Goal: Task Accomplishment & Management: Manage account settings

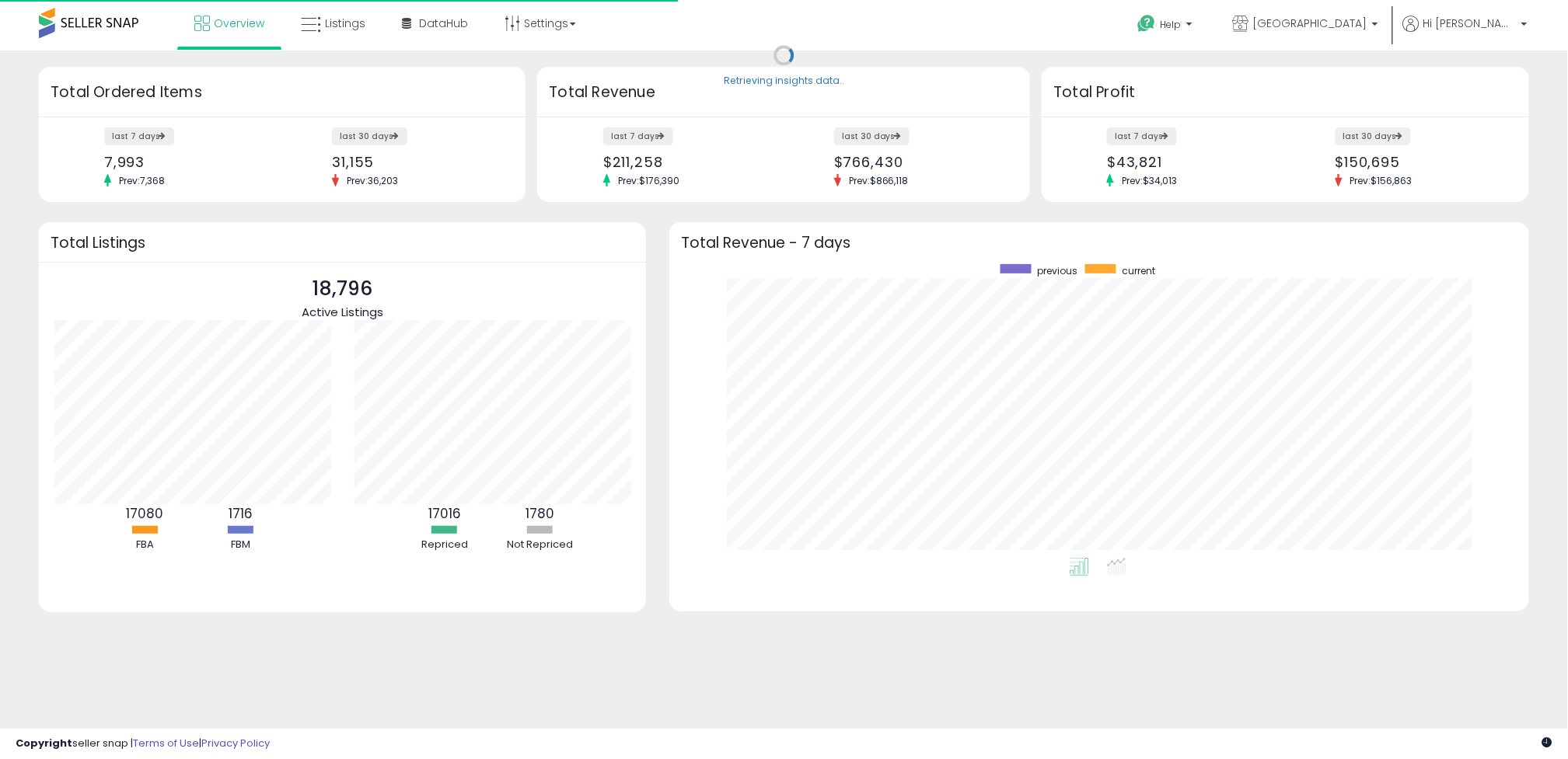
scroll to position [293, 828]
click at [326, 31] on link "Listings" at bounding box center [333, 23] width 87 height 47
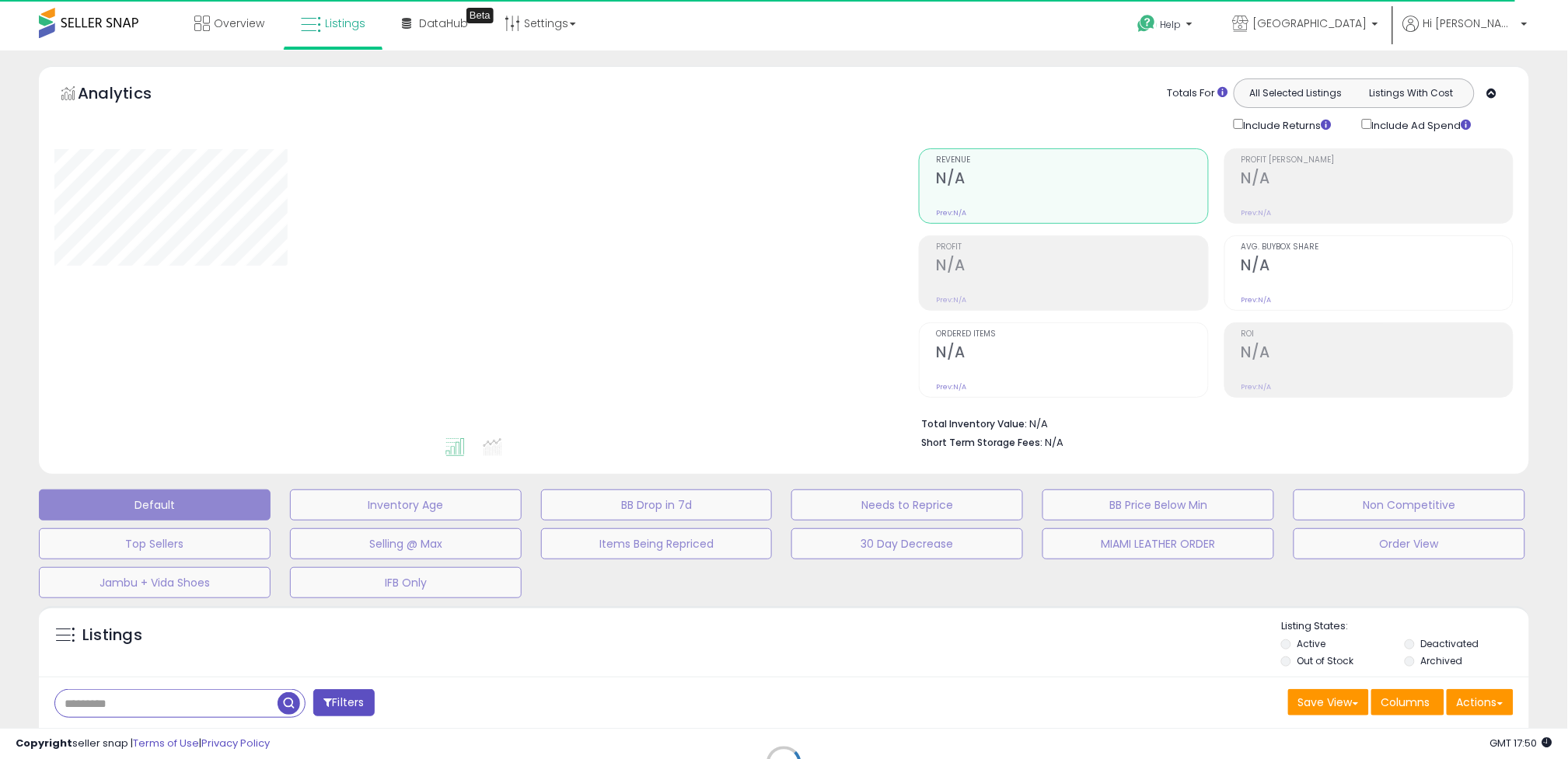
select select "**"
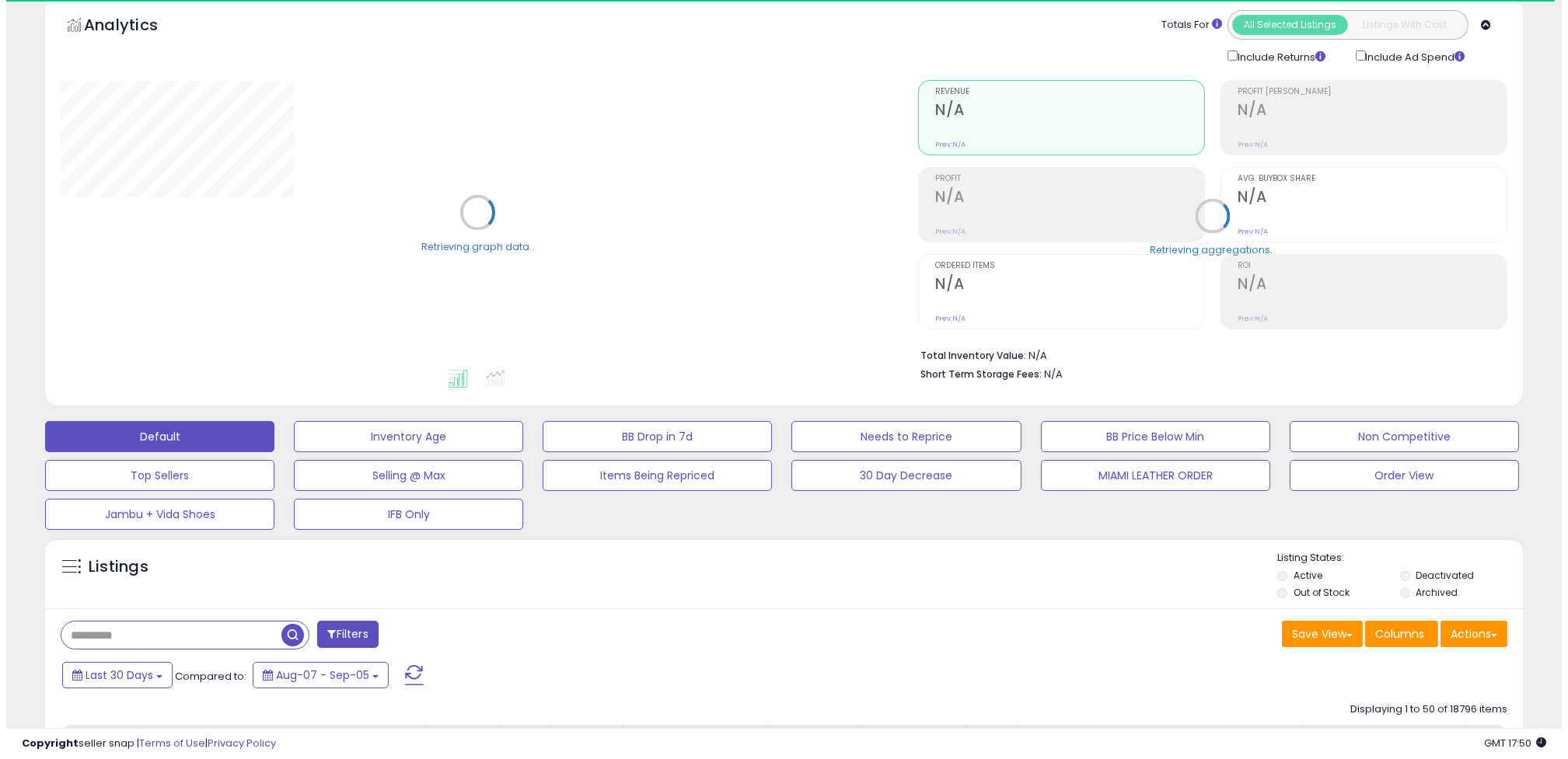
scroll to position [141, 0]
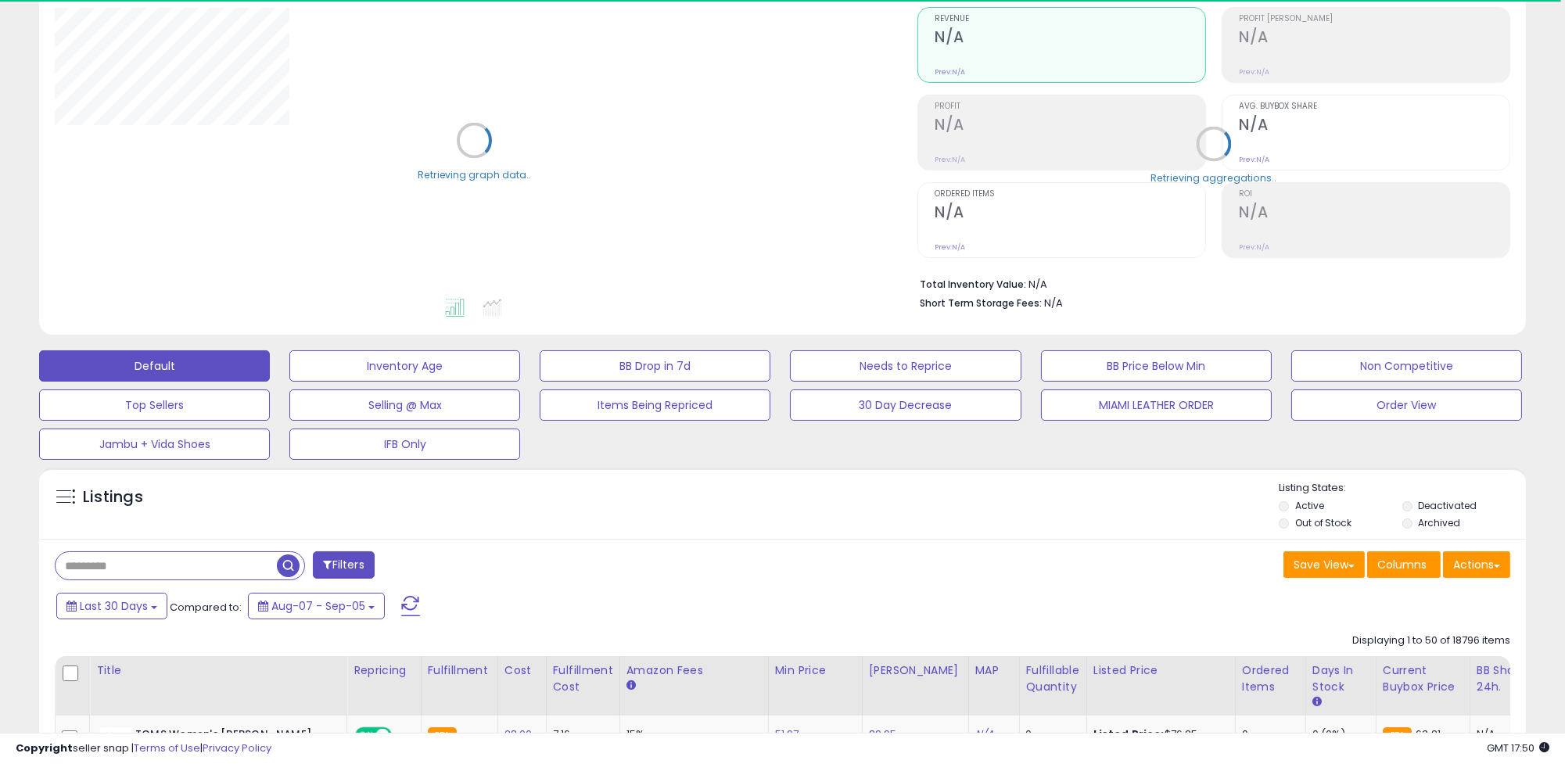
click at [177, 582] on div "Filters" at bounding box center [413, 566] width 740 height 31
click at [178, 579] on input "text" at bounding box center [238, 565] width 365 height 27
click at [469, 568] on span at bounding box center [471, 564] width 9 height 11
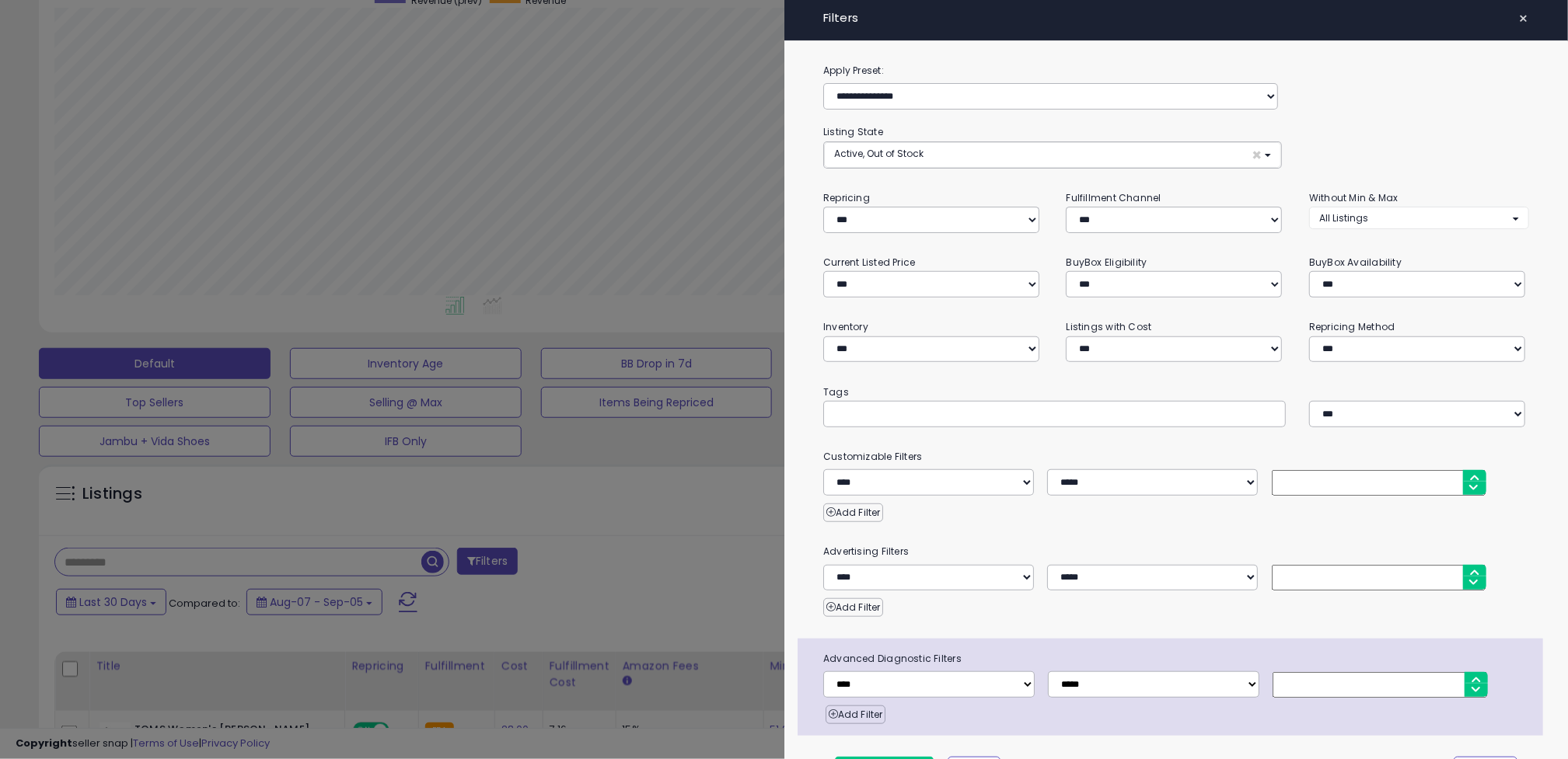
scroll to position [319, 864]
click at [881, 419] on div at bounding box center [1053, 414] width 462 height 27
type input "******"
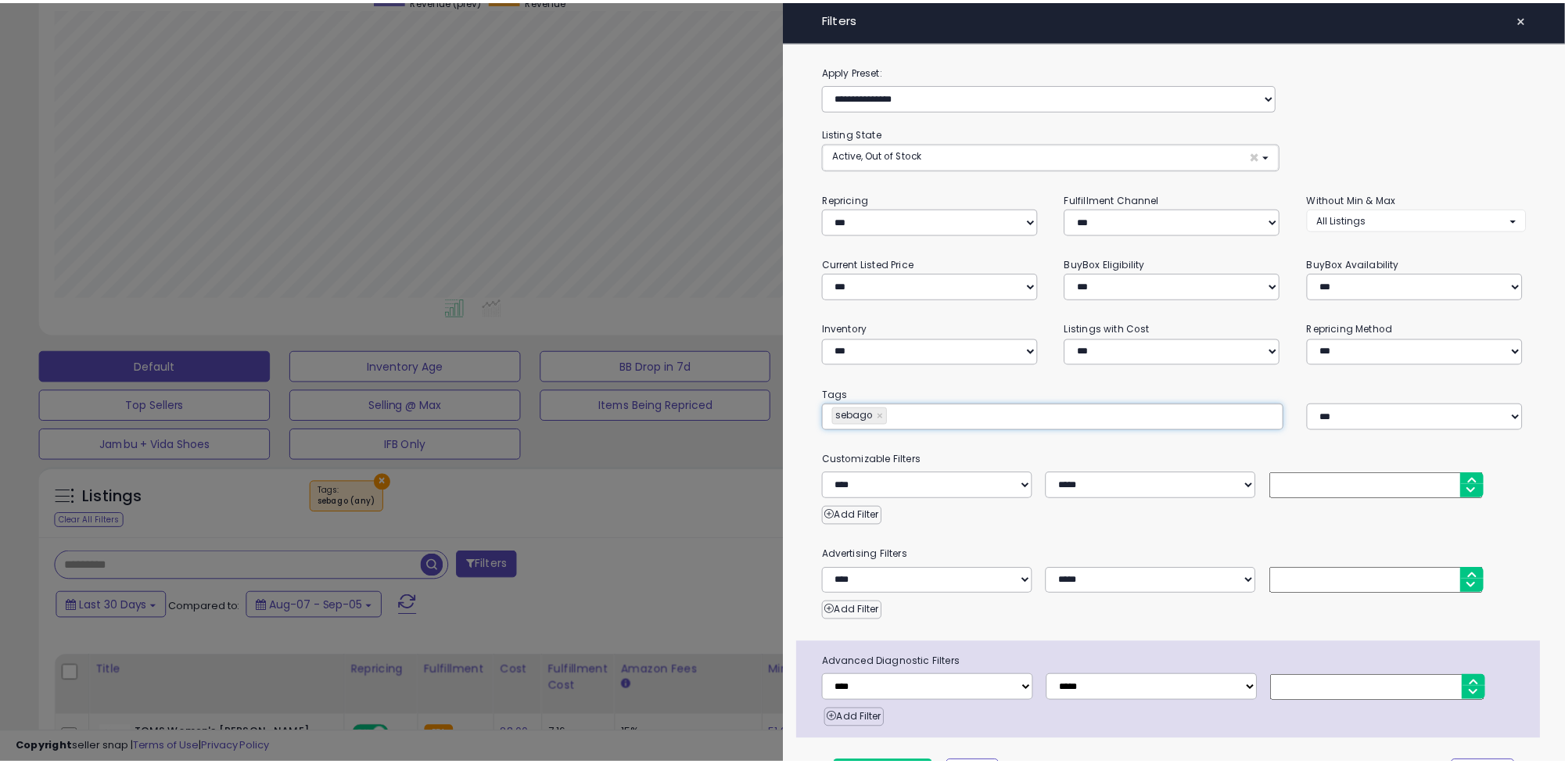
scroll to position [43, 0]
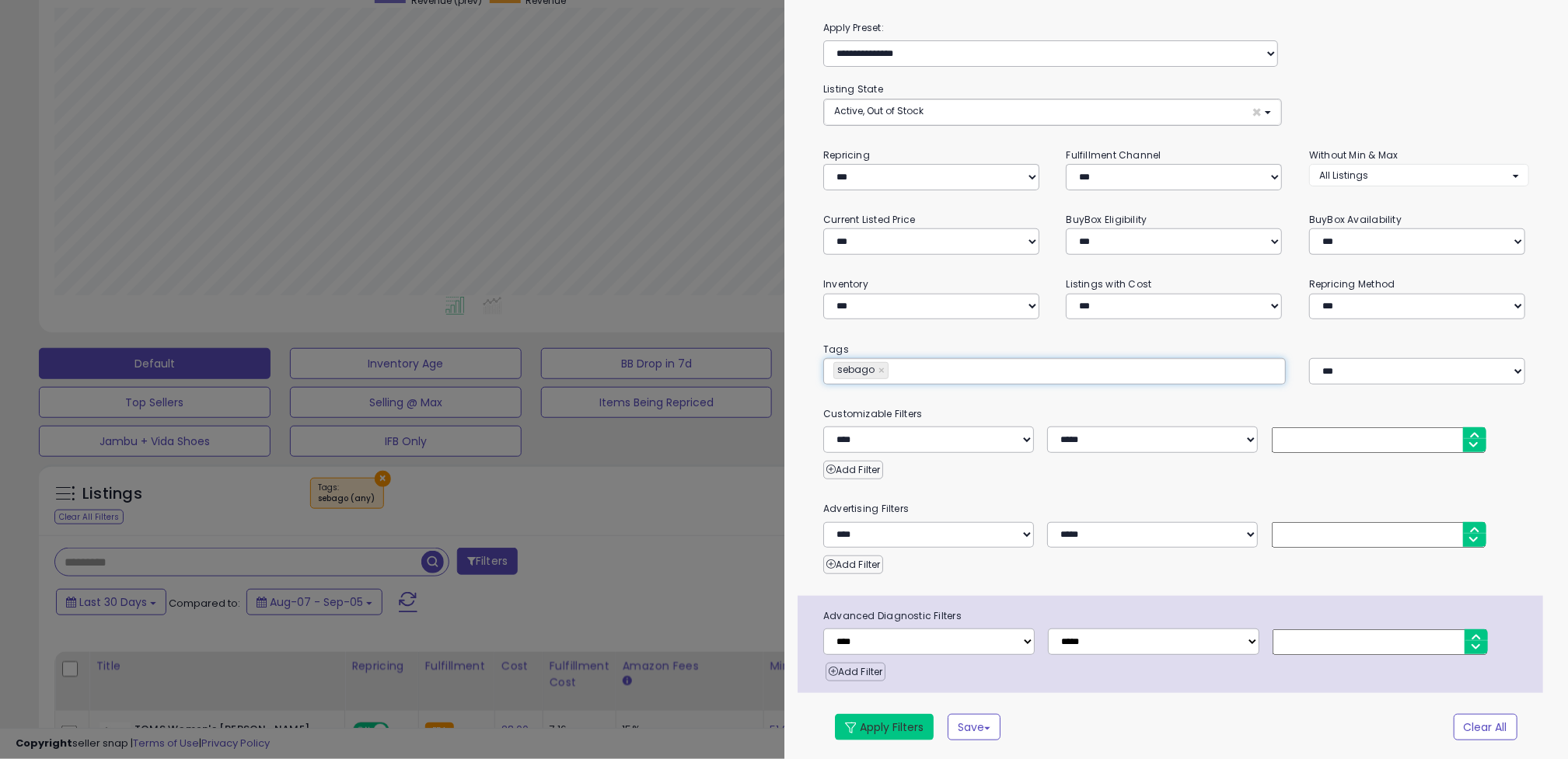
click at [893, 726] on button "Apply Filters" at bounding box center [883, 727] width 98 height 27
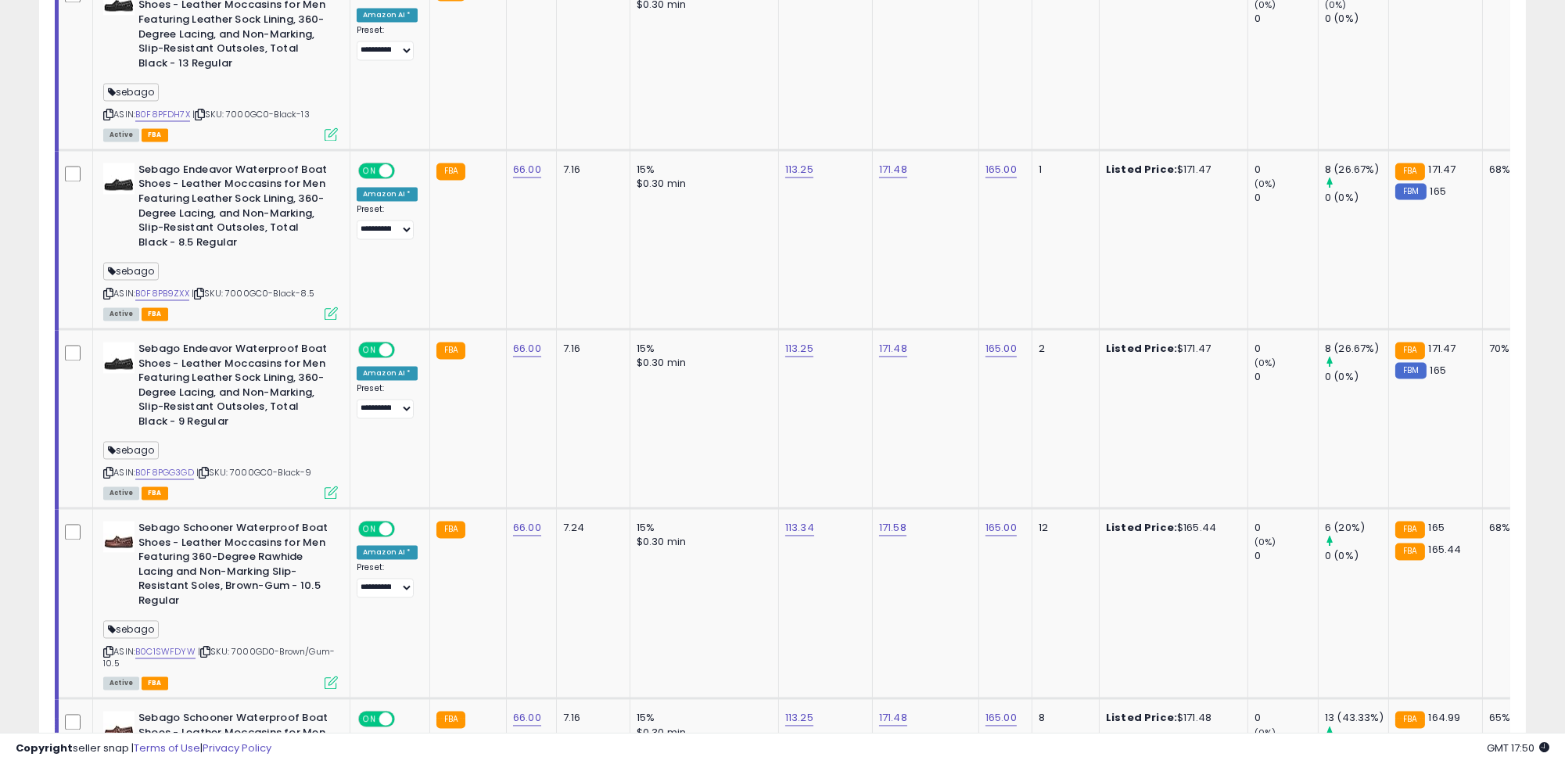
scroll to position [7736, 0]
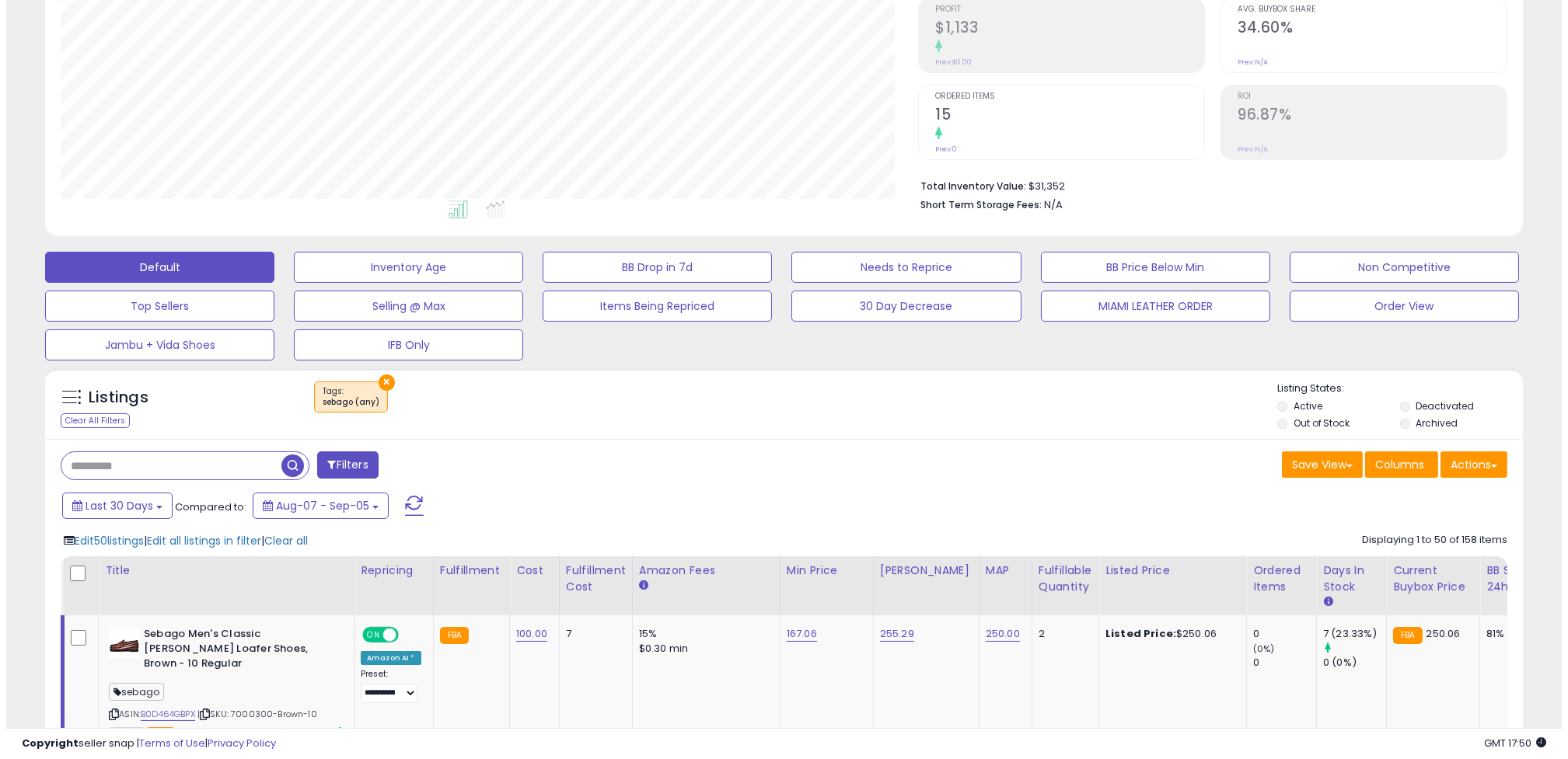
scroll to position [412, 0]
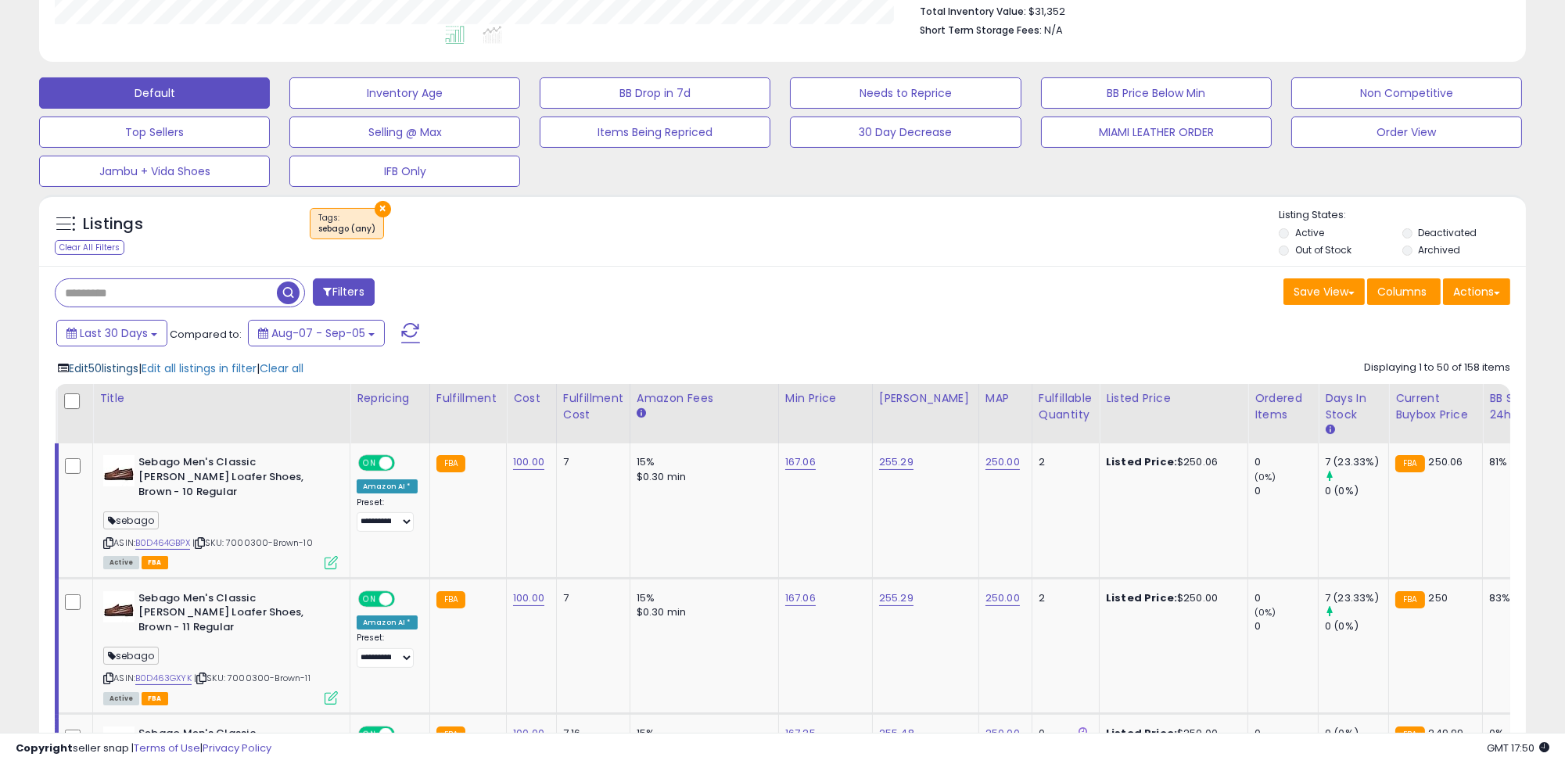
click at [110, 371] on span "Edit 50 listings" at bounding box center [104, 369] width 70 height 16
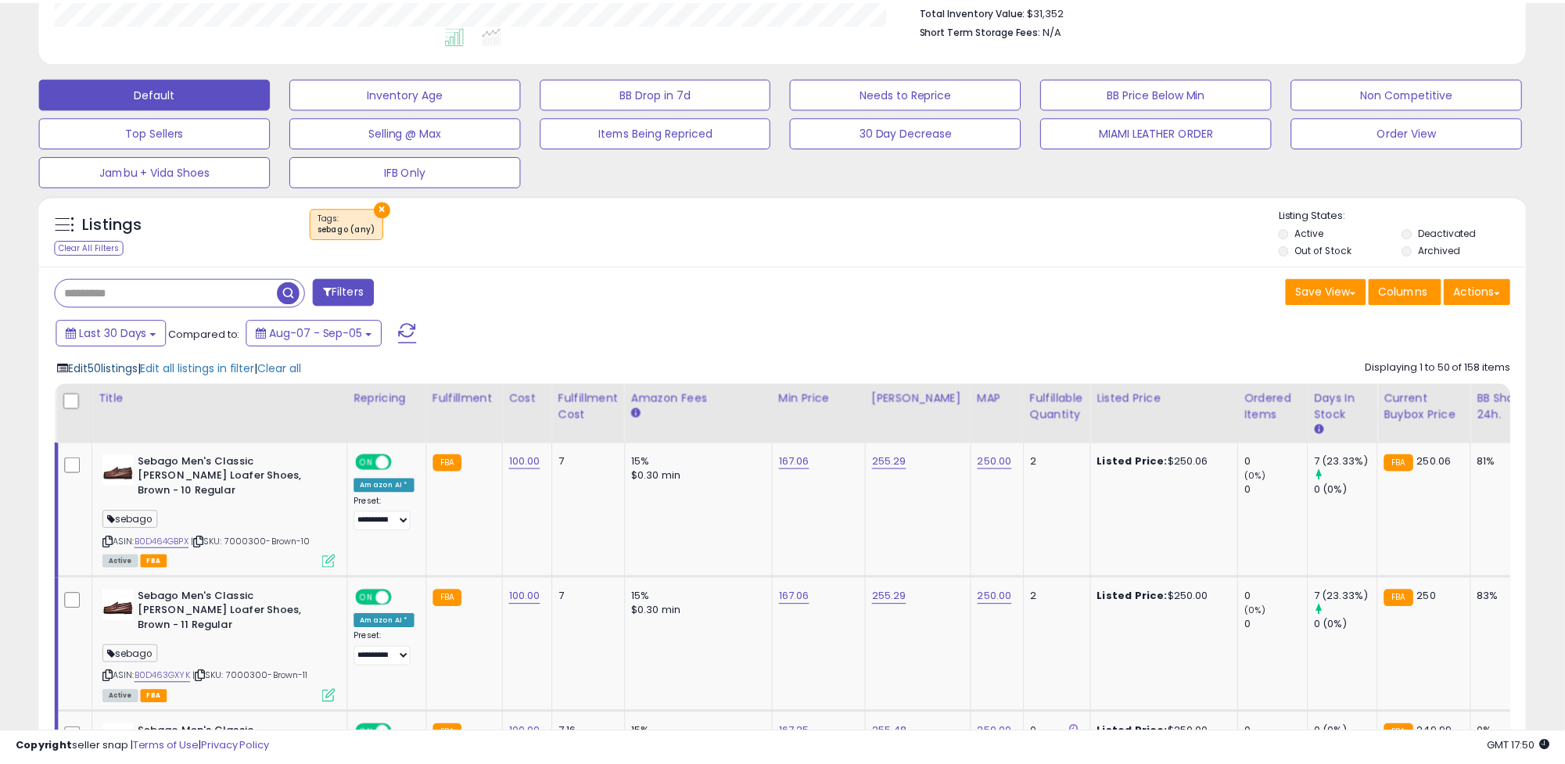
scroll to position [321, 870]
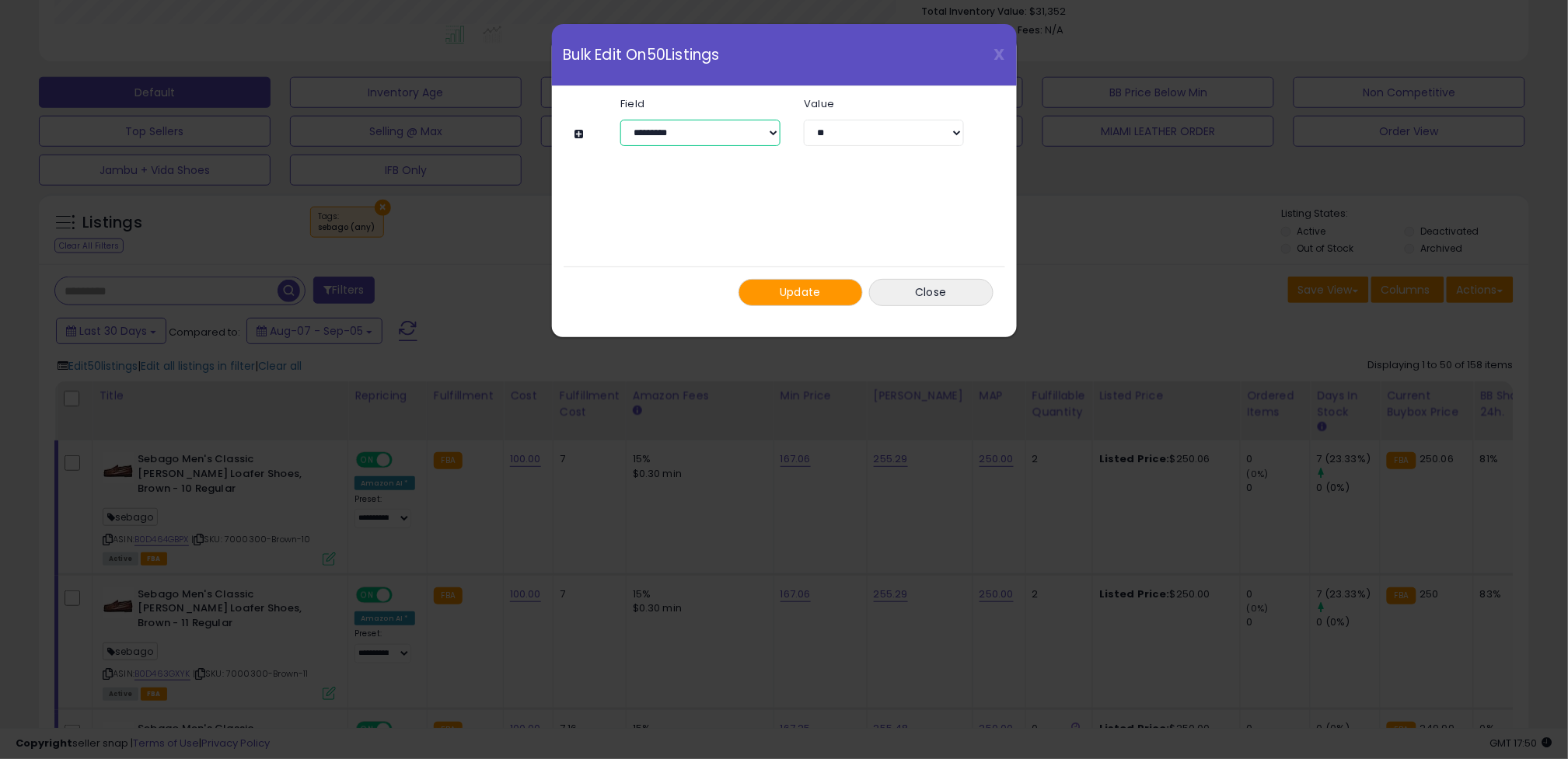
click at [711, 128] on select "**********" at bounding box center [700, 132] width 160 height 27
select select "**********"
click at [620, 119] on select "**********" at bounding box center [700, 132] width 160 height 27
click at [848, 145] on select "**********" at bounding box center [883, 132] width 160 height 27
select select "*****"
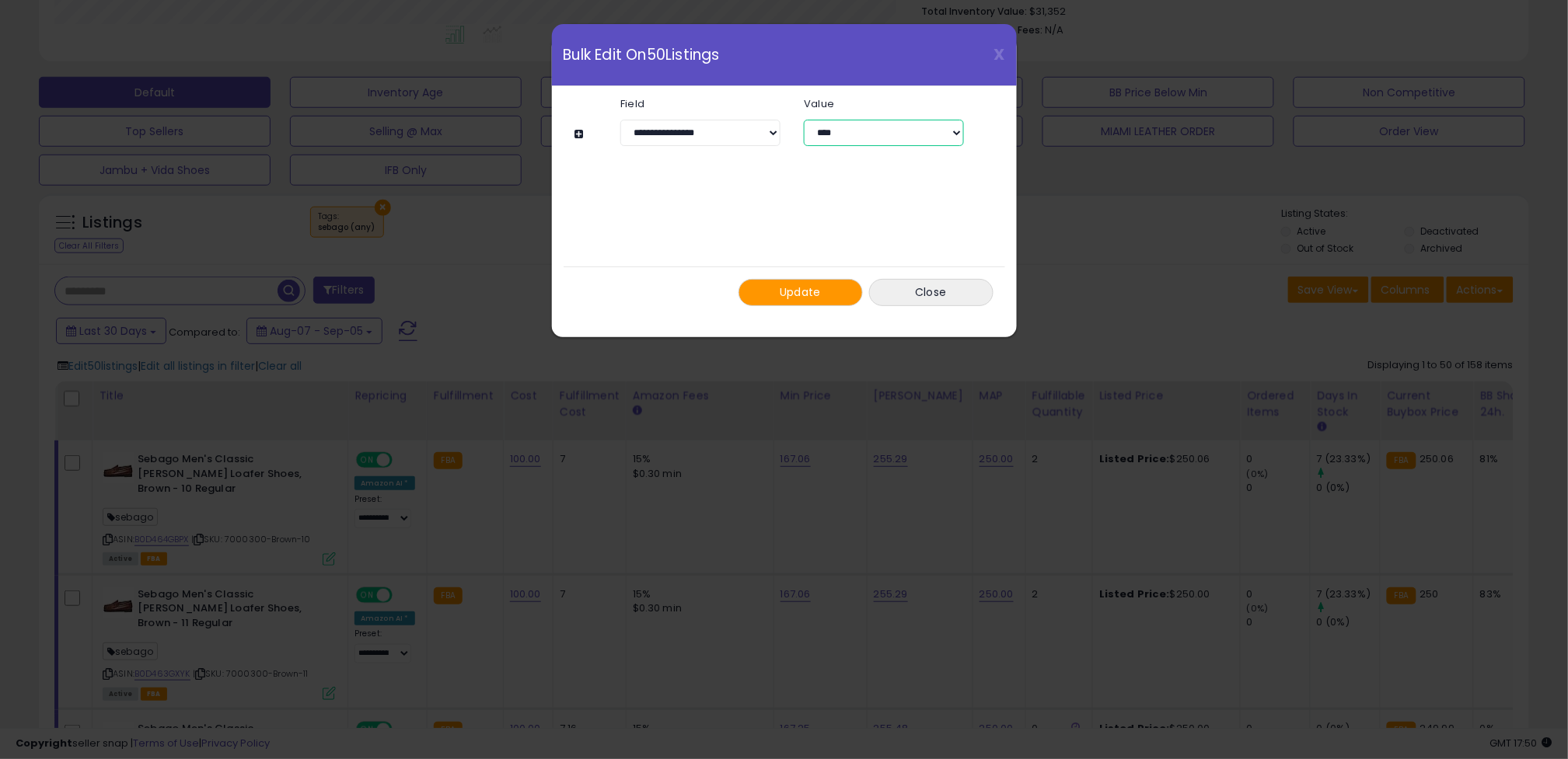
click at [804, 119] on select "**********" at bounding box center [883, 132] width 160 height 27
click at [801, 298] on span "Update" at bounding box center [800, 292] width 41 height 16
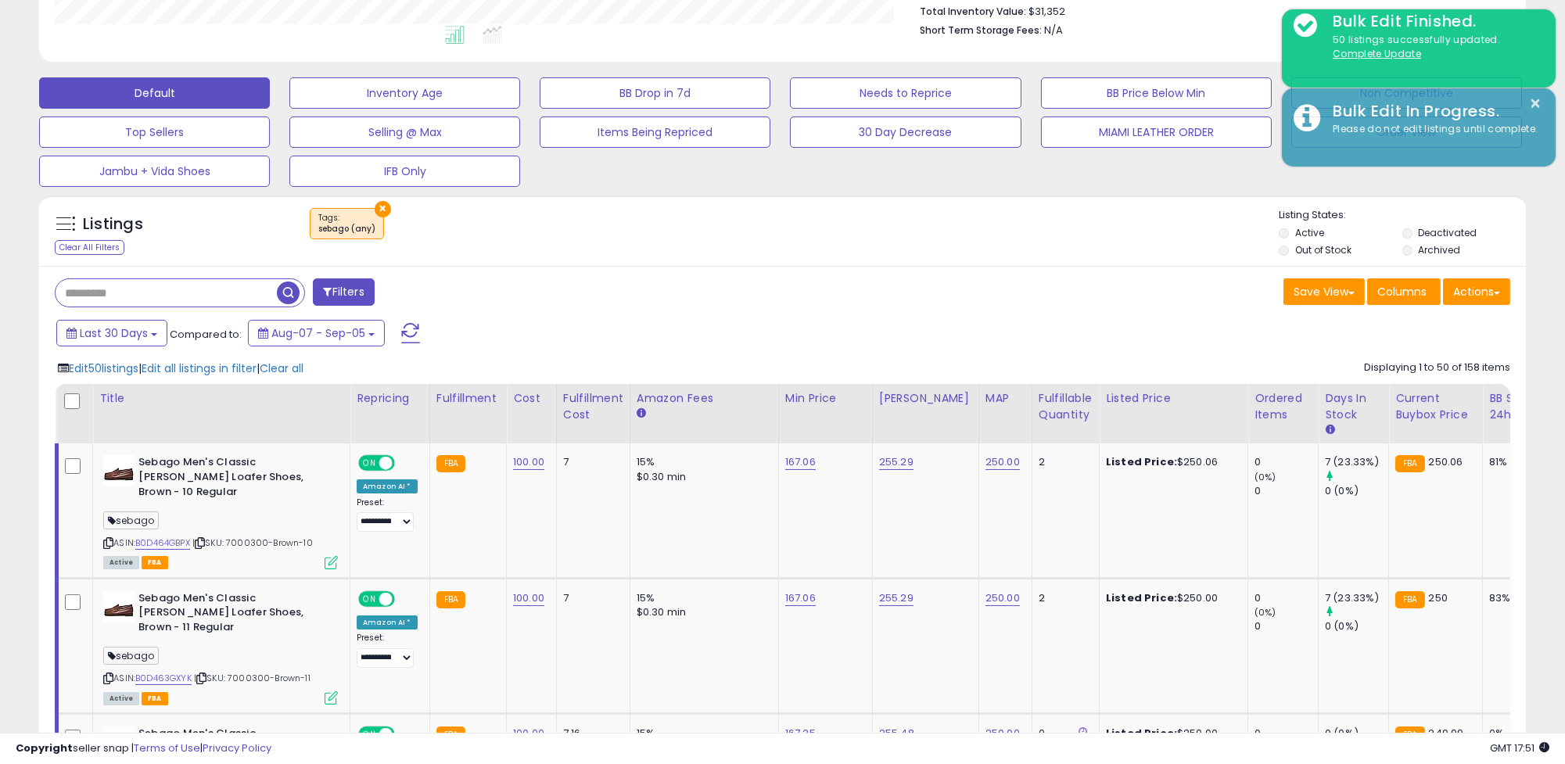
scroll to position [781907, 781364]
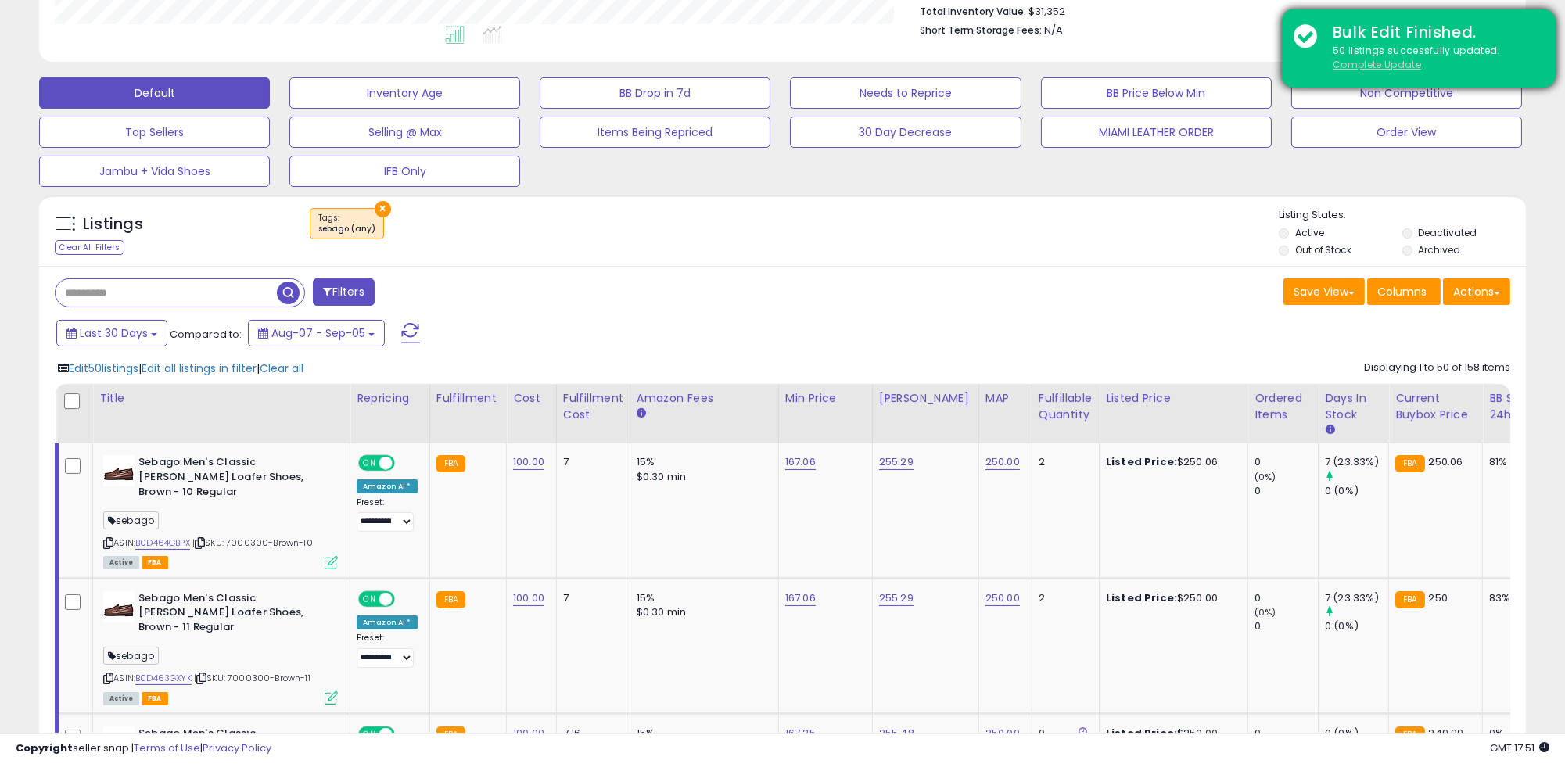
click at [1399, 63] on u "Complete Update" at bounding box center [1377, 64] width 88 height 13
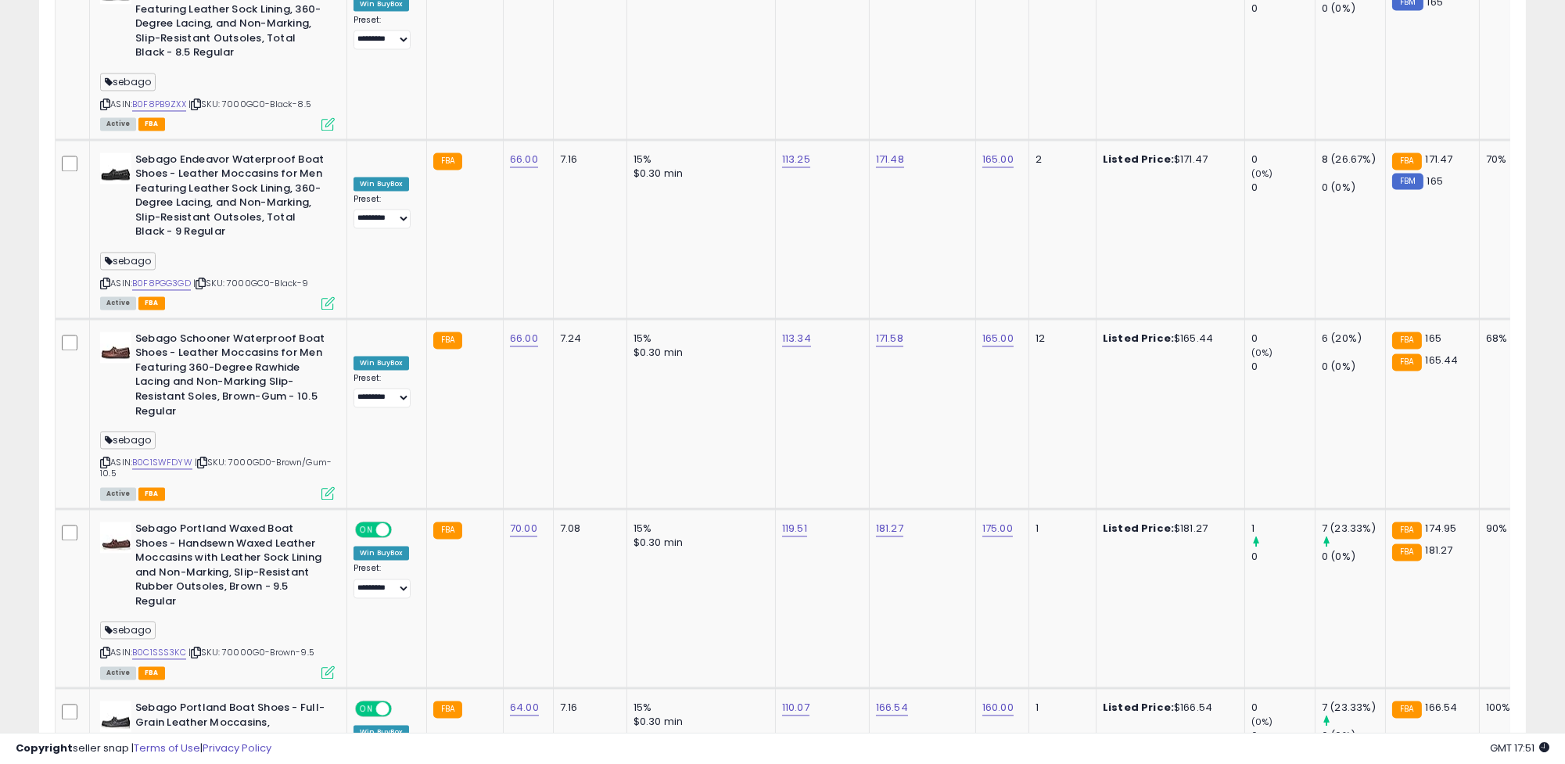
scroll to position [7723, 0]
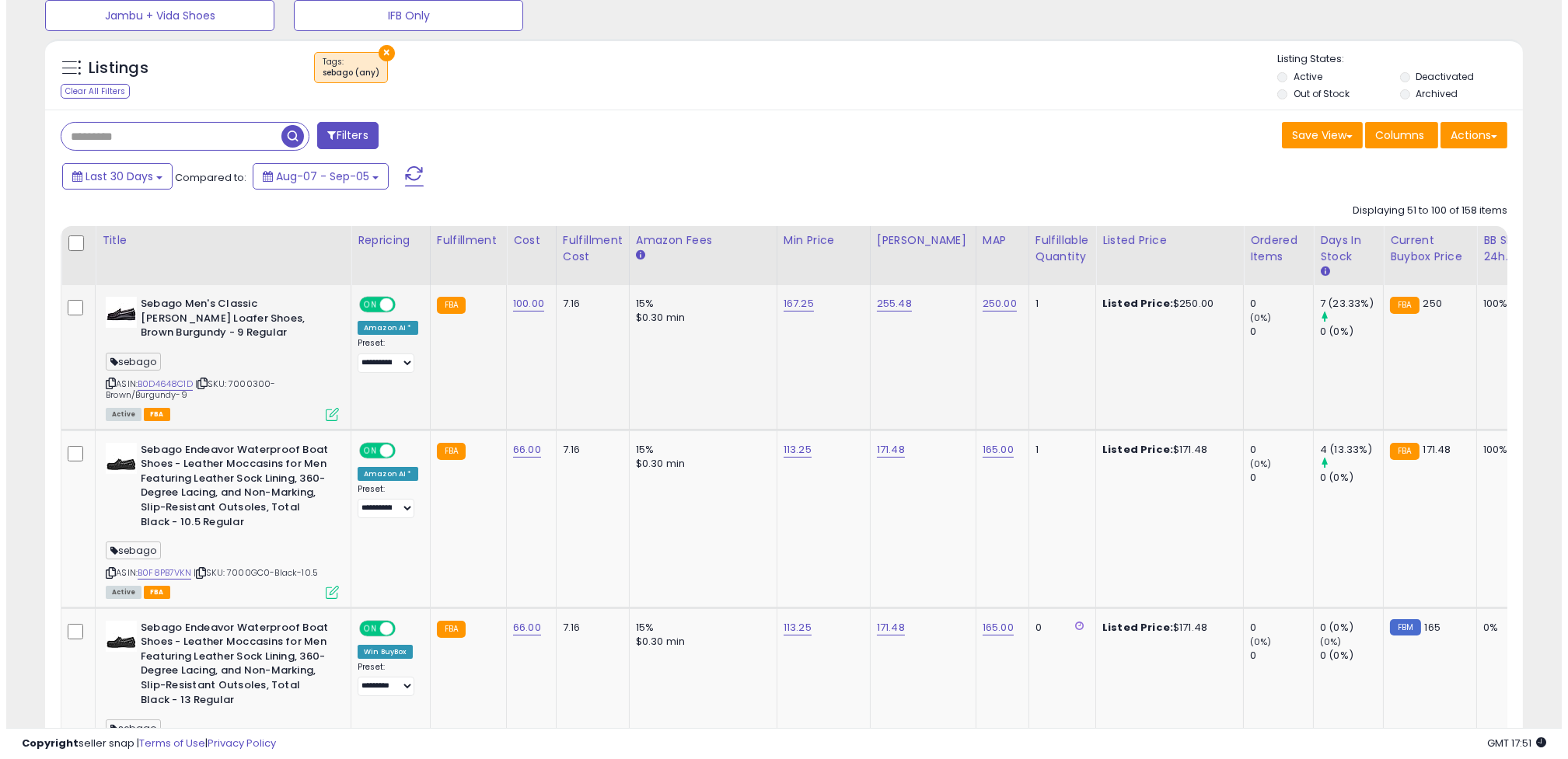
scroll to position [578, 0]
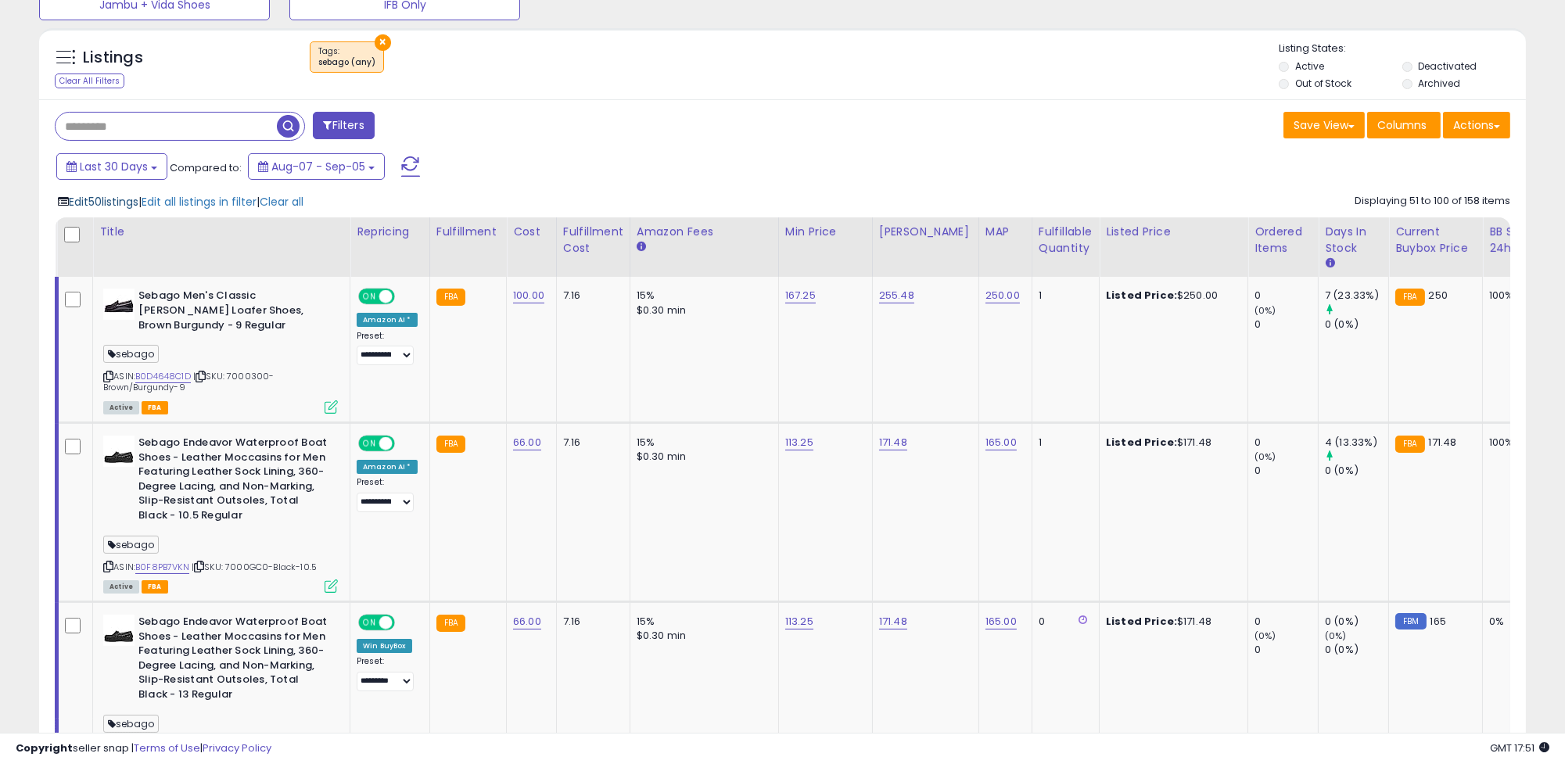
click at [104, 203] on span "Edit 50 listings" at bounding box center [104, 202] width 70 height 16
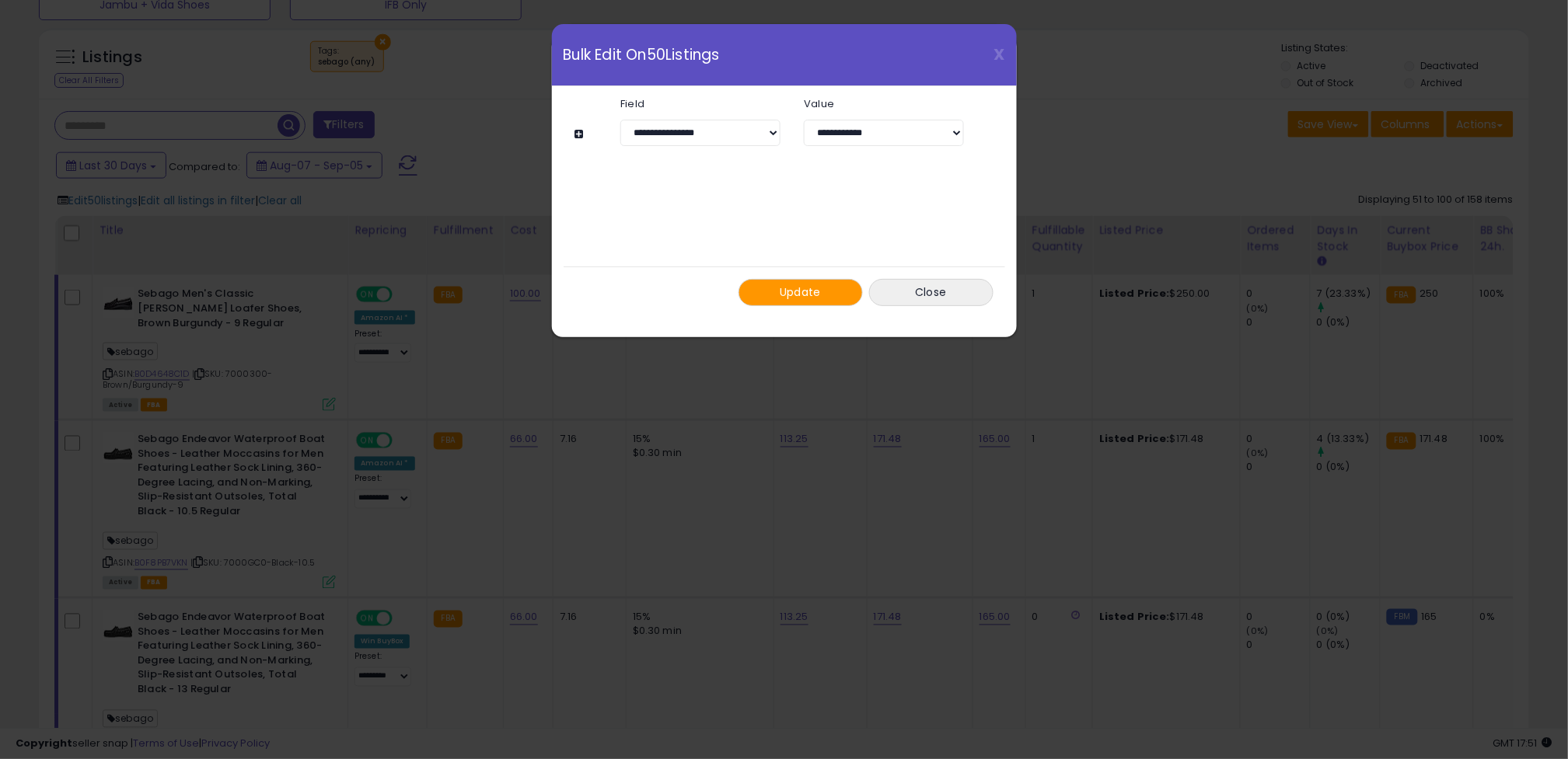
click at [805, 298] on span "Update" at bounding box center [800, 292] width 41 height 16
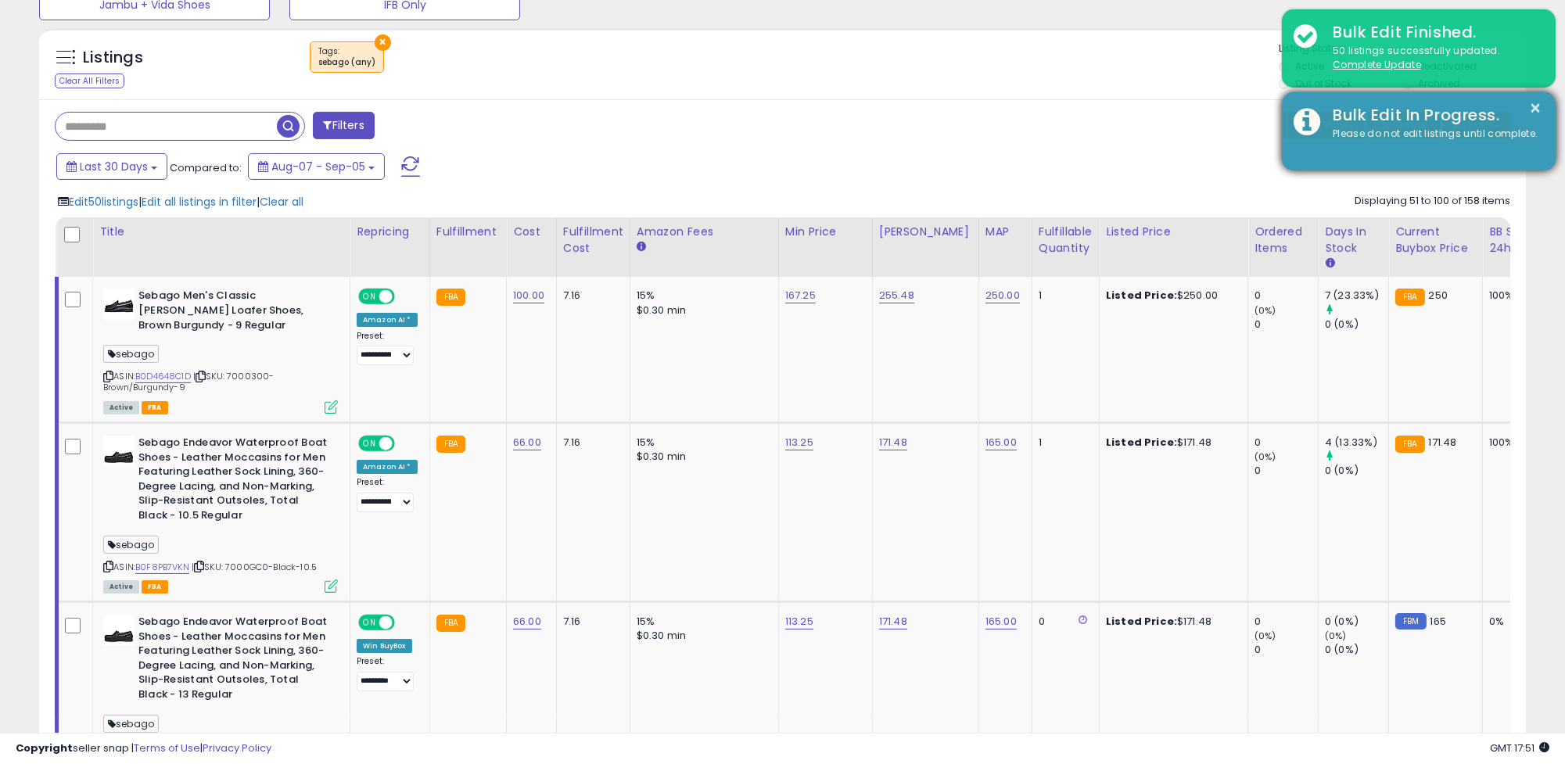
scroll to position [781907, 781364]
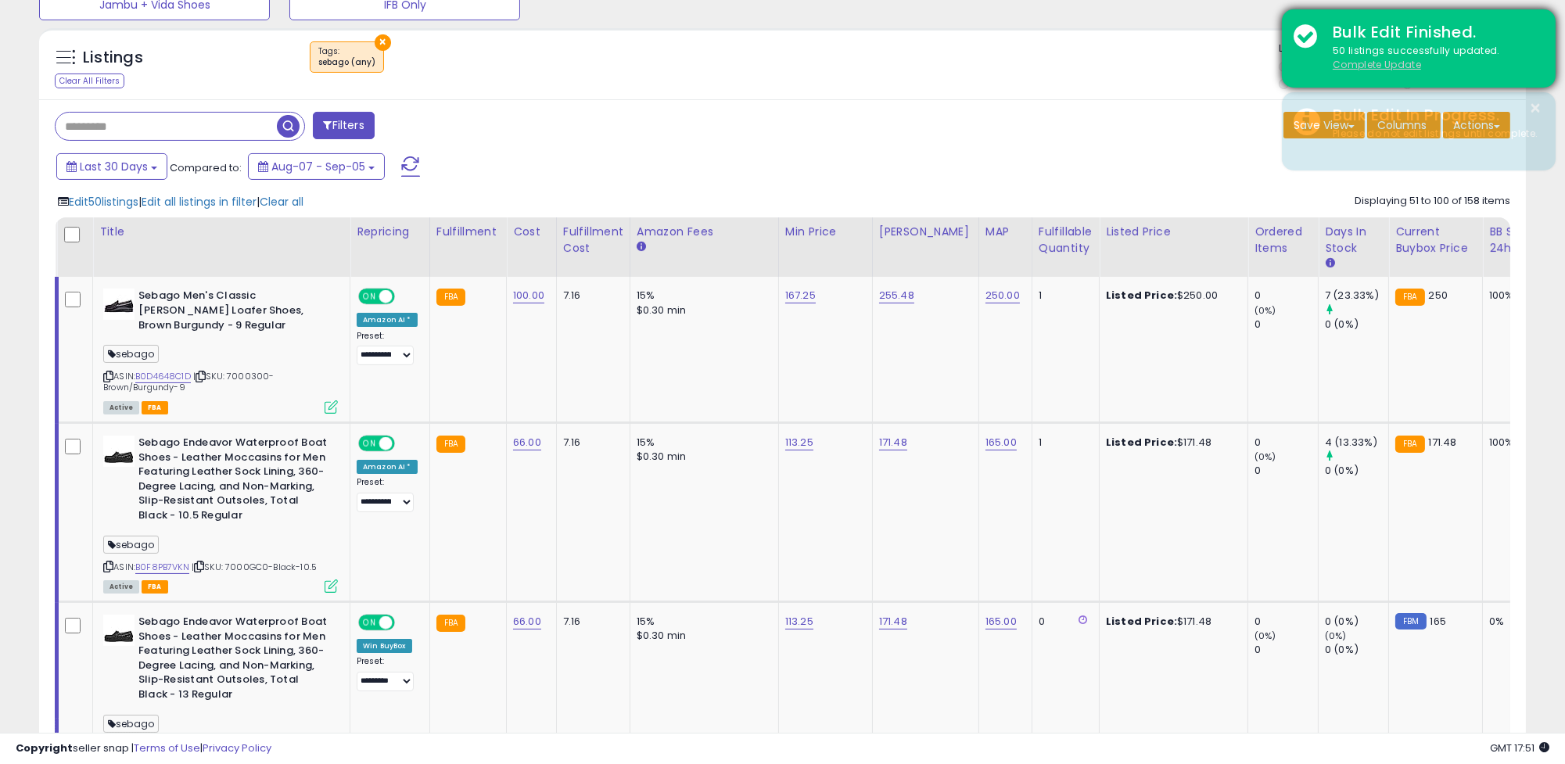
click at [1391, 60] on u "Complete Update" at bounding box center [1377, 64] width 88 height 13
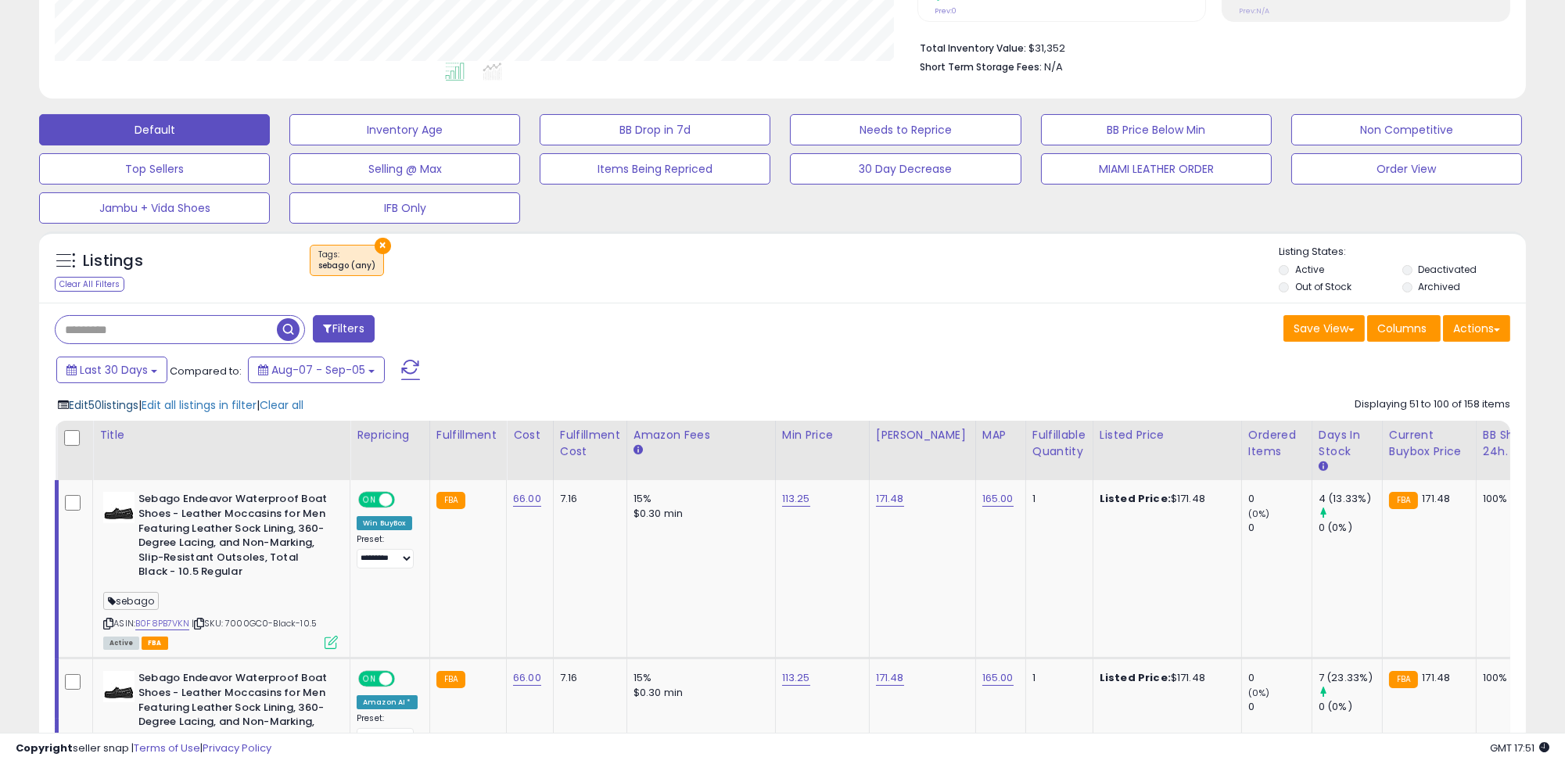
click at [117, 407] on span "Edit 50 listings" at bounding box center [104, 405] width 70 height 16
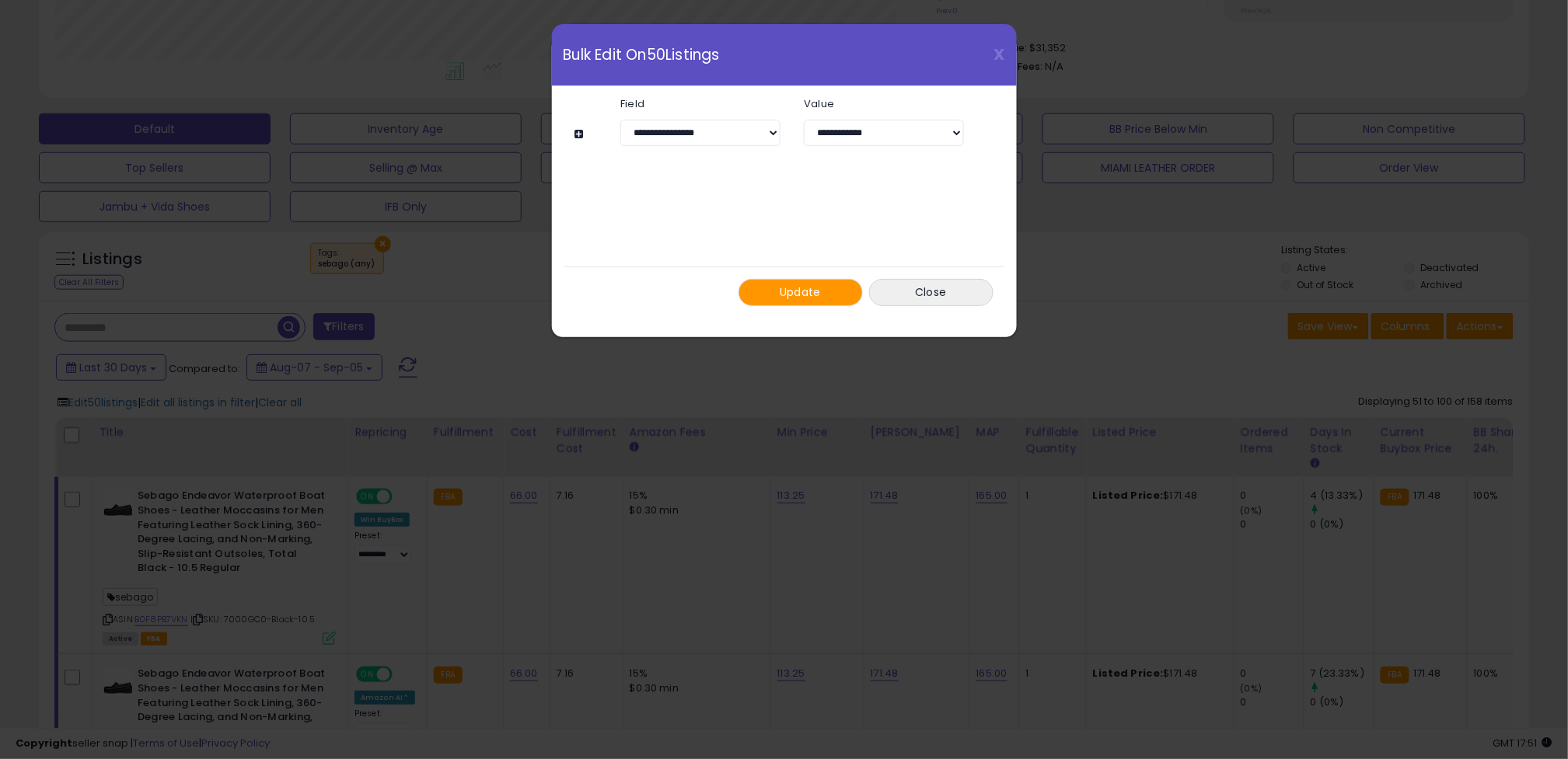
click at [818, 286] on span "Update" at bounding box center [800, 292] width 41 height 16
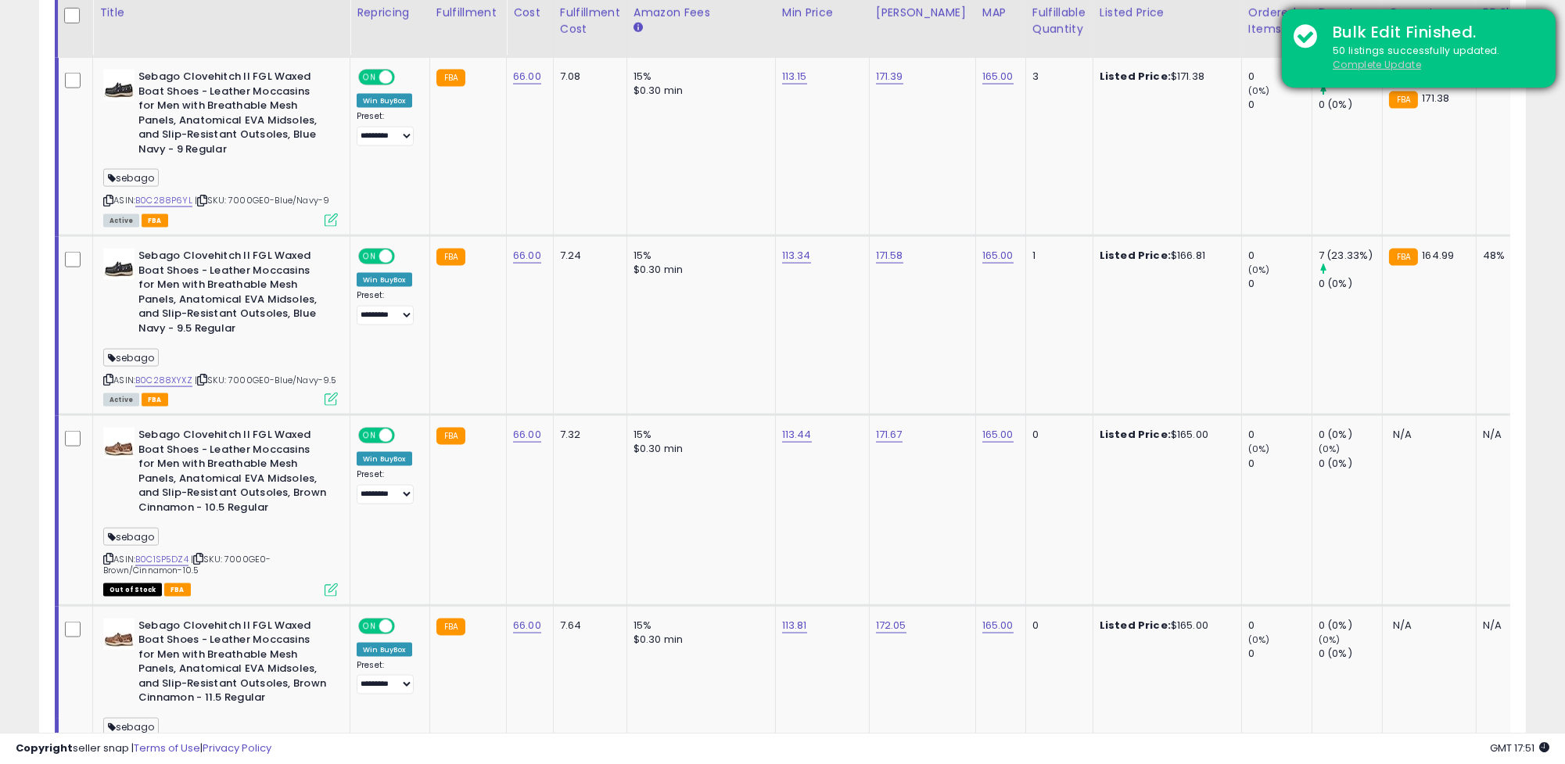
click at [1368, 70] on u "Complete Update" at bounding box center [1377, 64] width 88 height 13
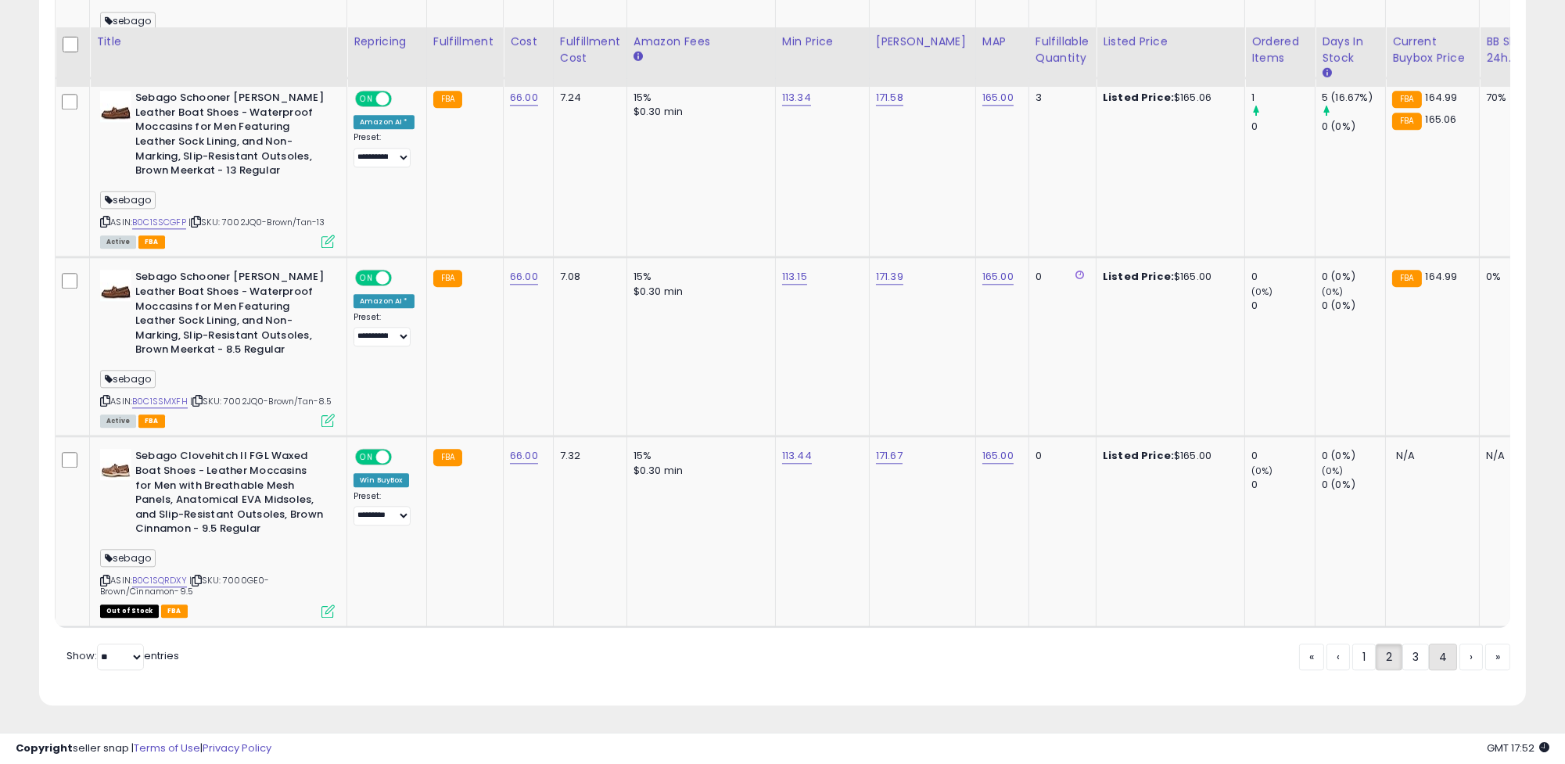
click at [1440, 662] on link "4" at bounding box center [1443, 657] width 28 height 27
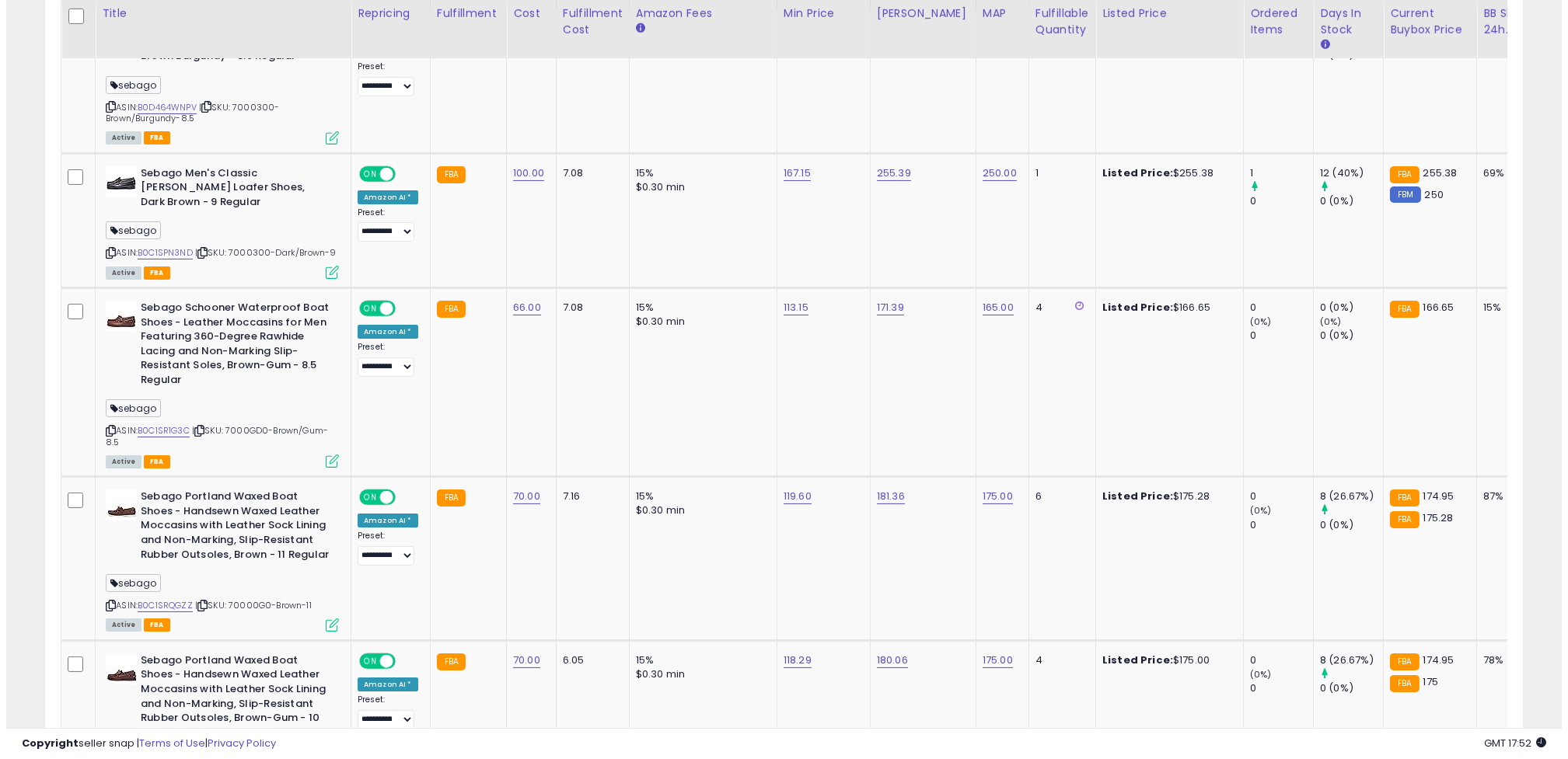
scroll to position [683, 0]
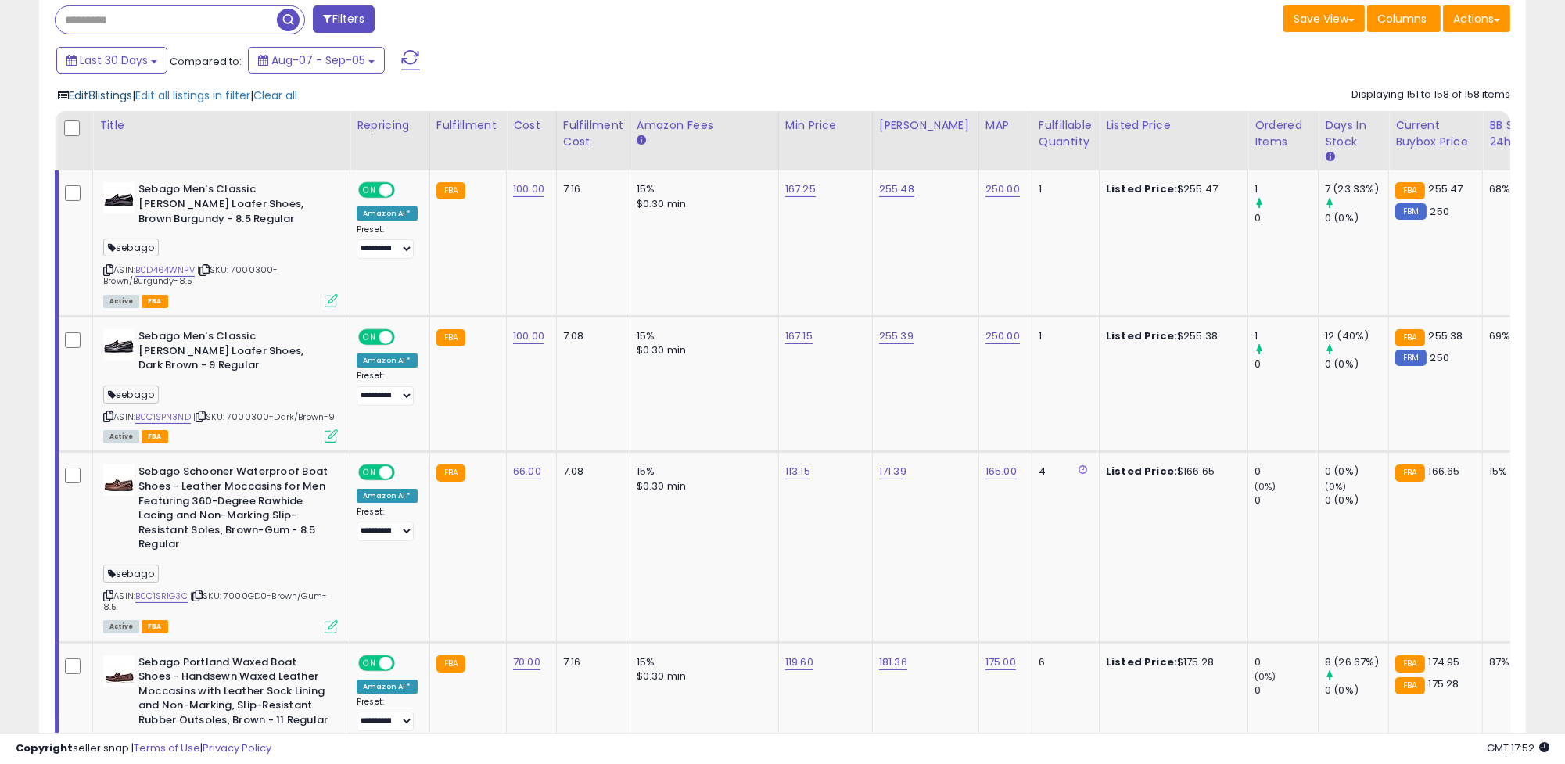
click at [124, 99] on span "Edit 8 listings" at bounding box center [100, 96] width 63 height 16
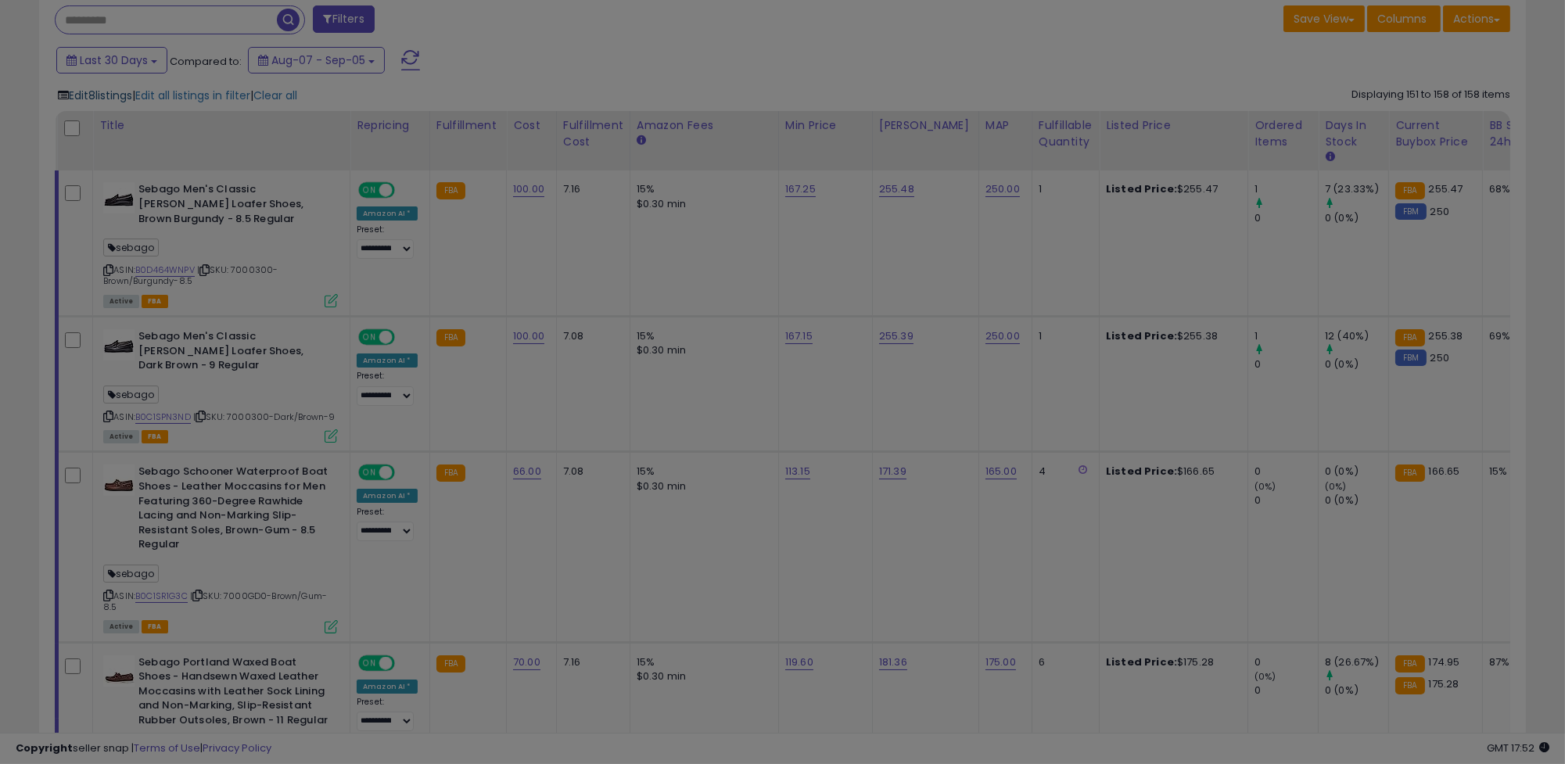
scroll to position [321, 870]
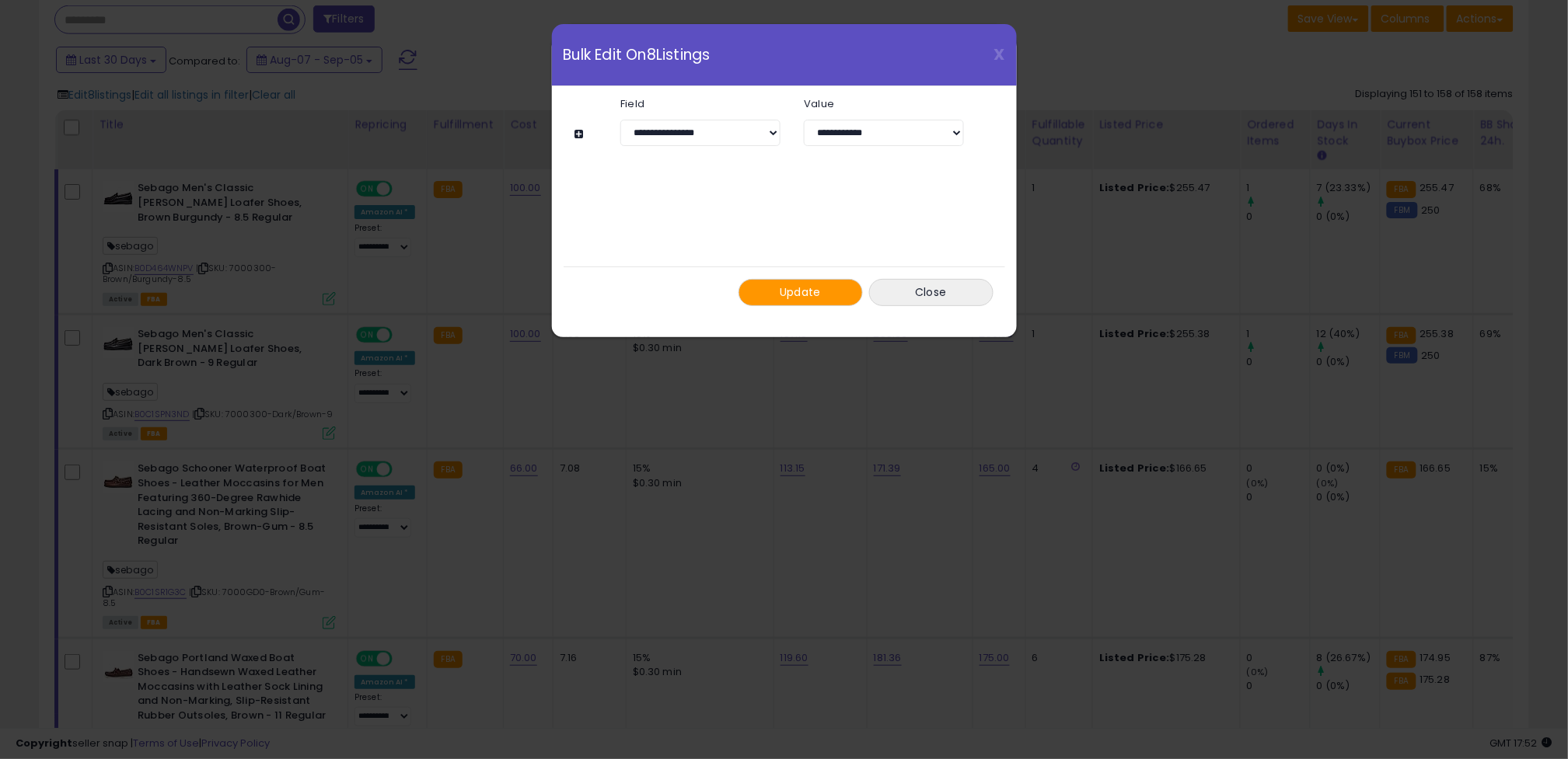
click at [799, 292] on span "Update" at bounding box center [800, 292] width 41 height 16
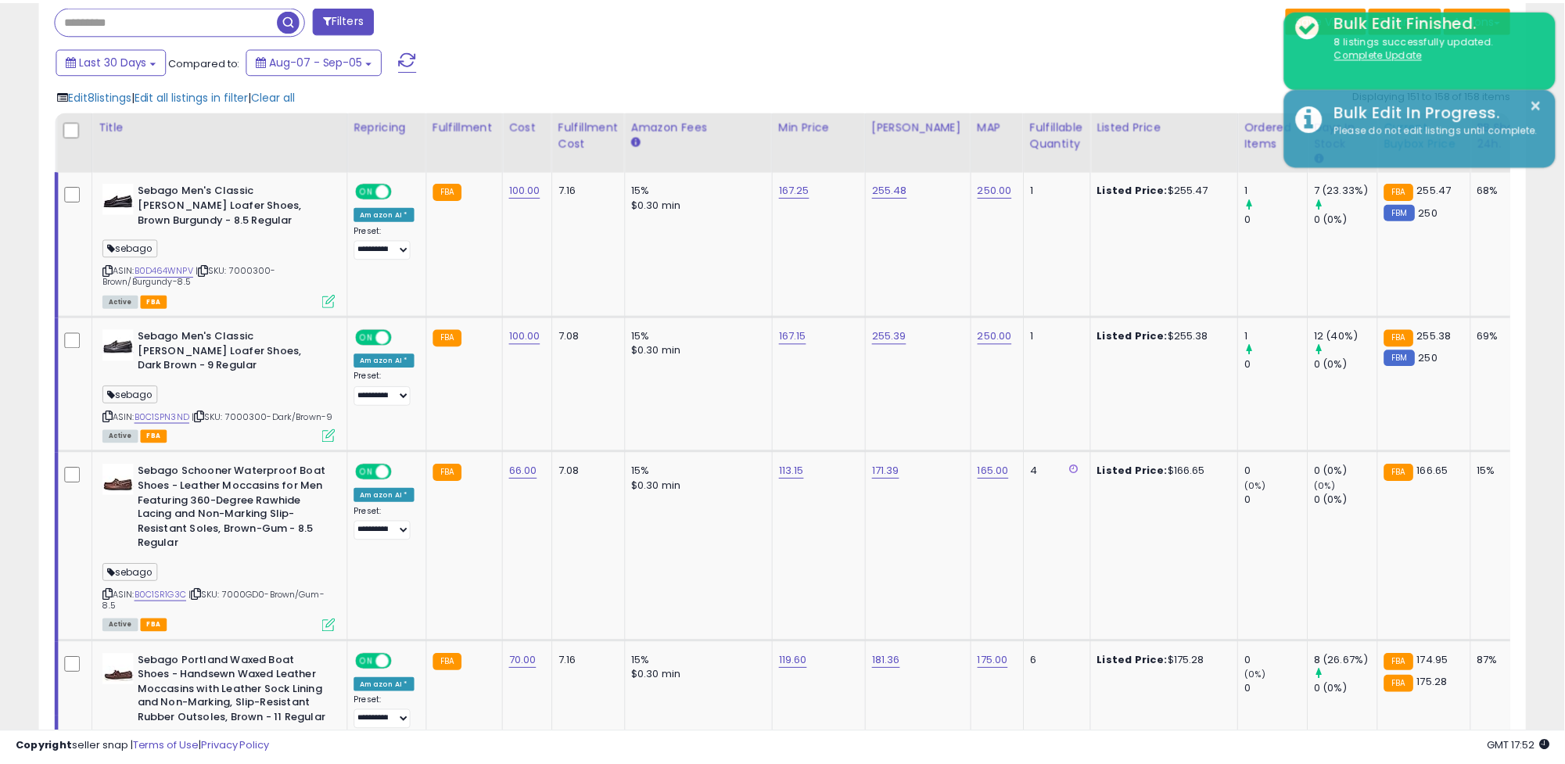
scroll to position [781907, 781364]
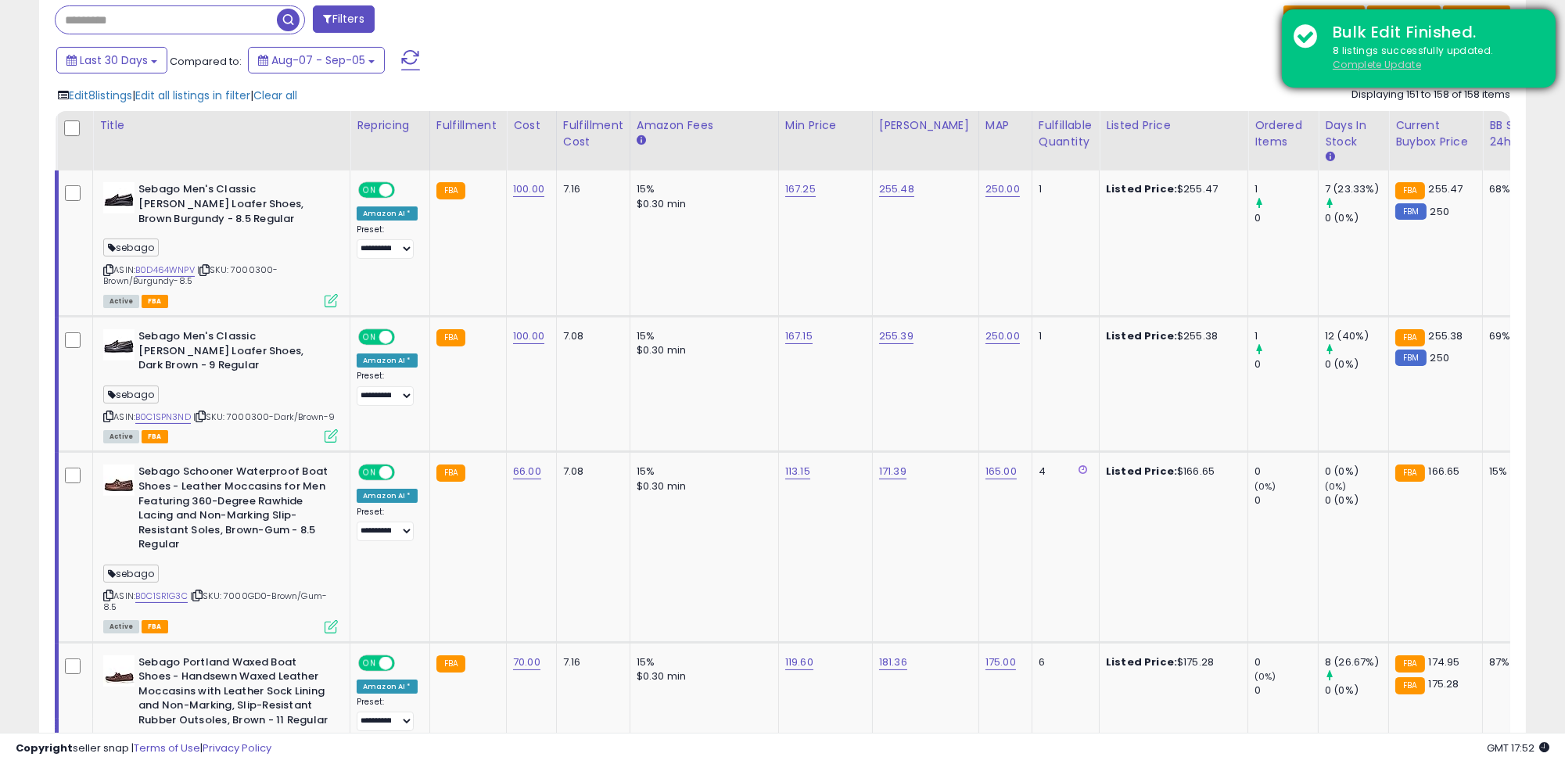
click at [1338, 63] on u "Complete Update" at bounding box center [1377, 64] width 88 height 13
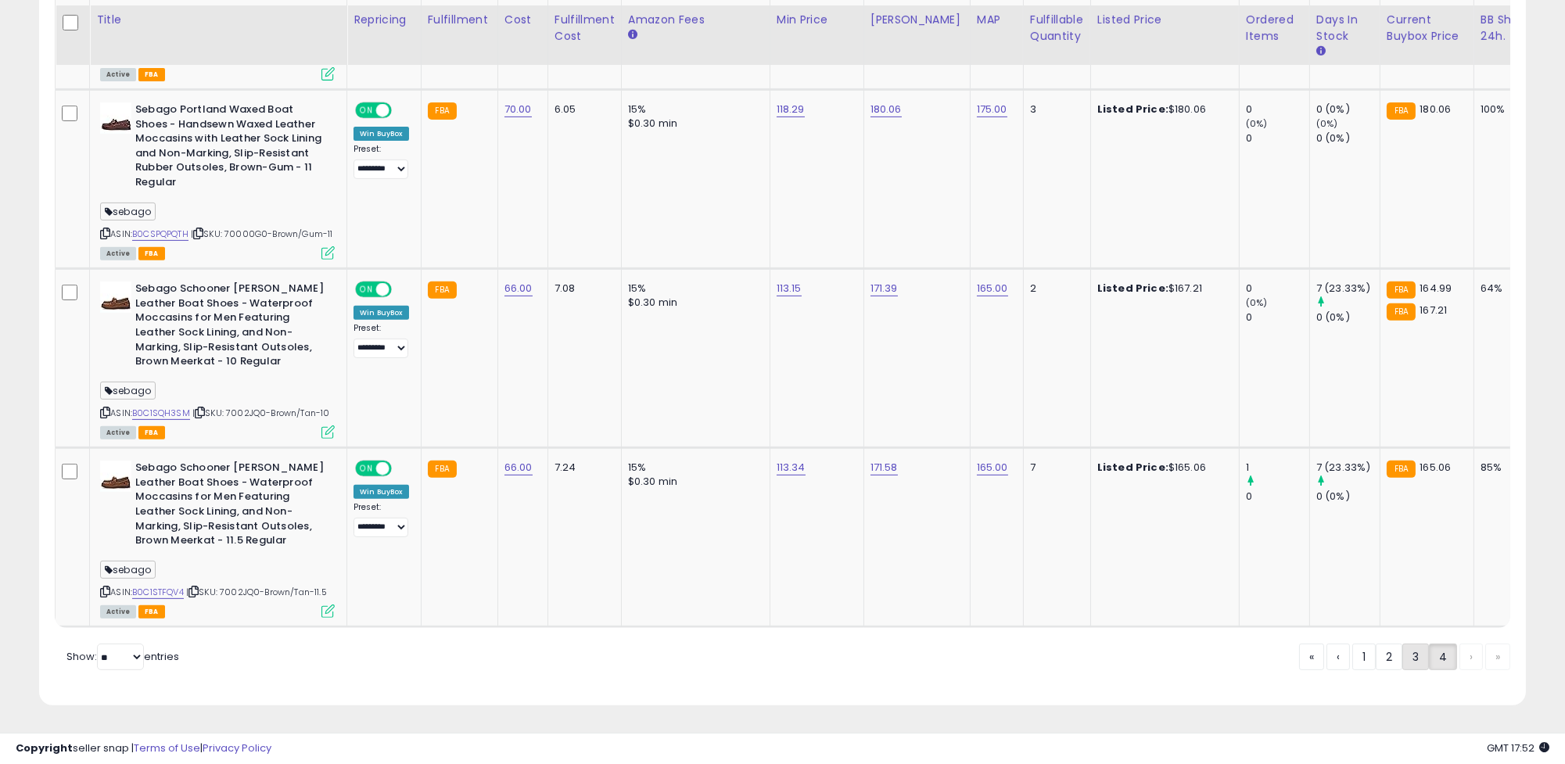
click at [1407, 659] on link "3" at bounding box center [1416, 657] width 27 height 27
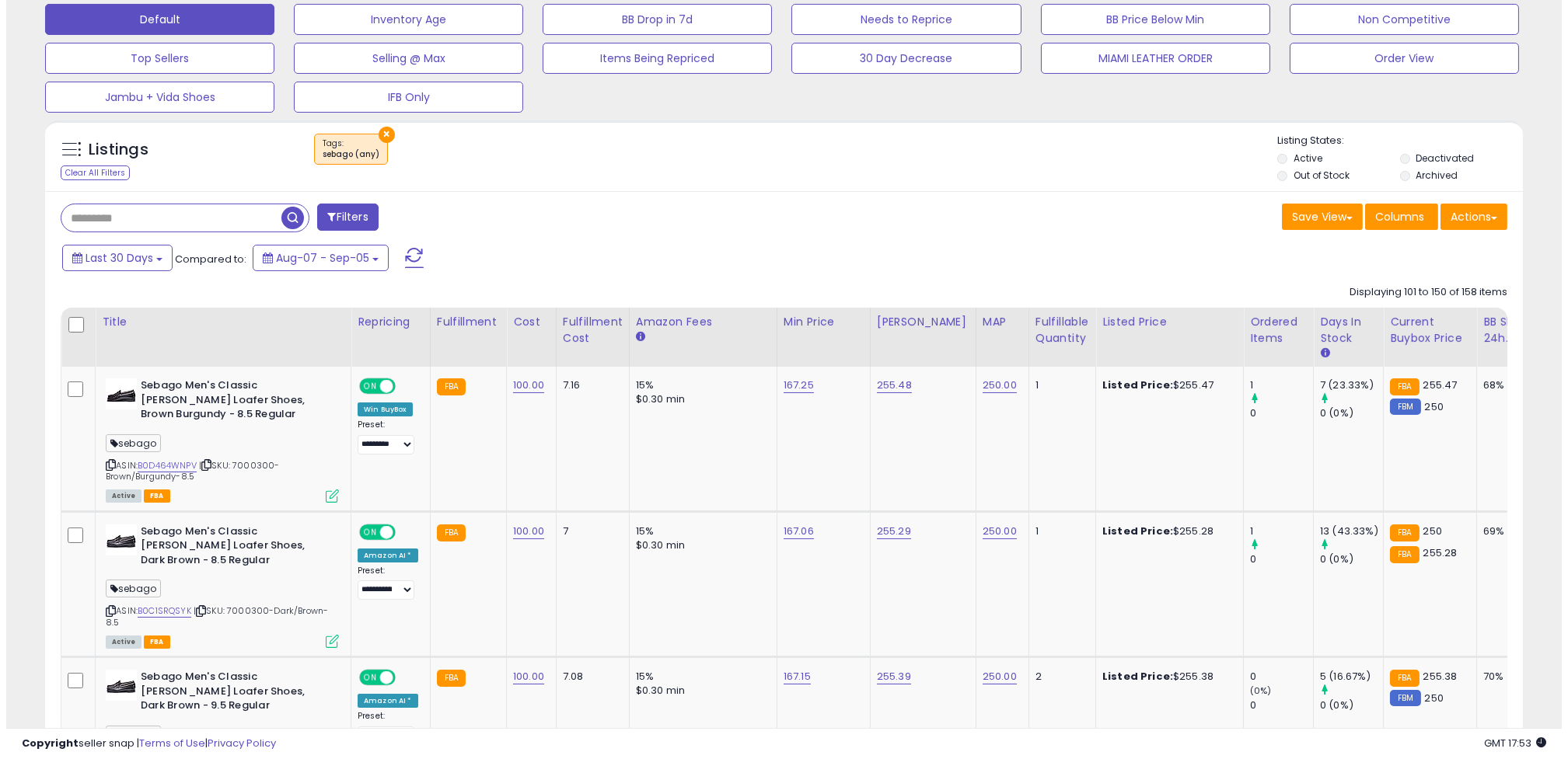
scroll to position [498, 0]
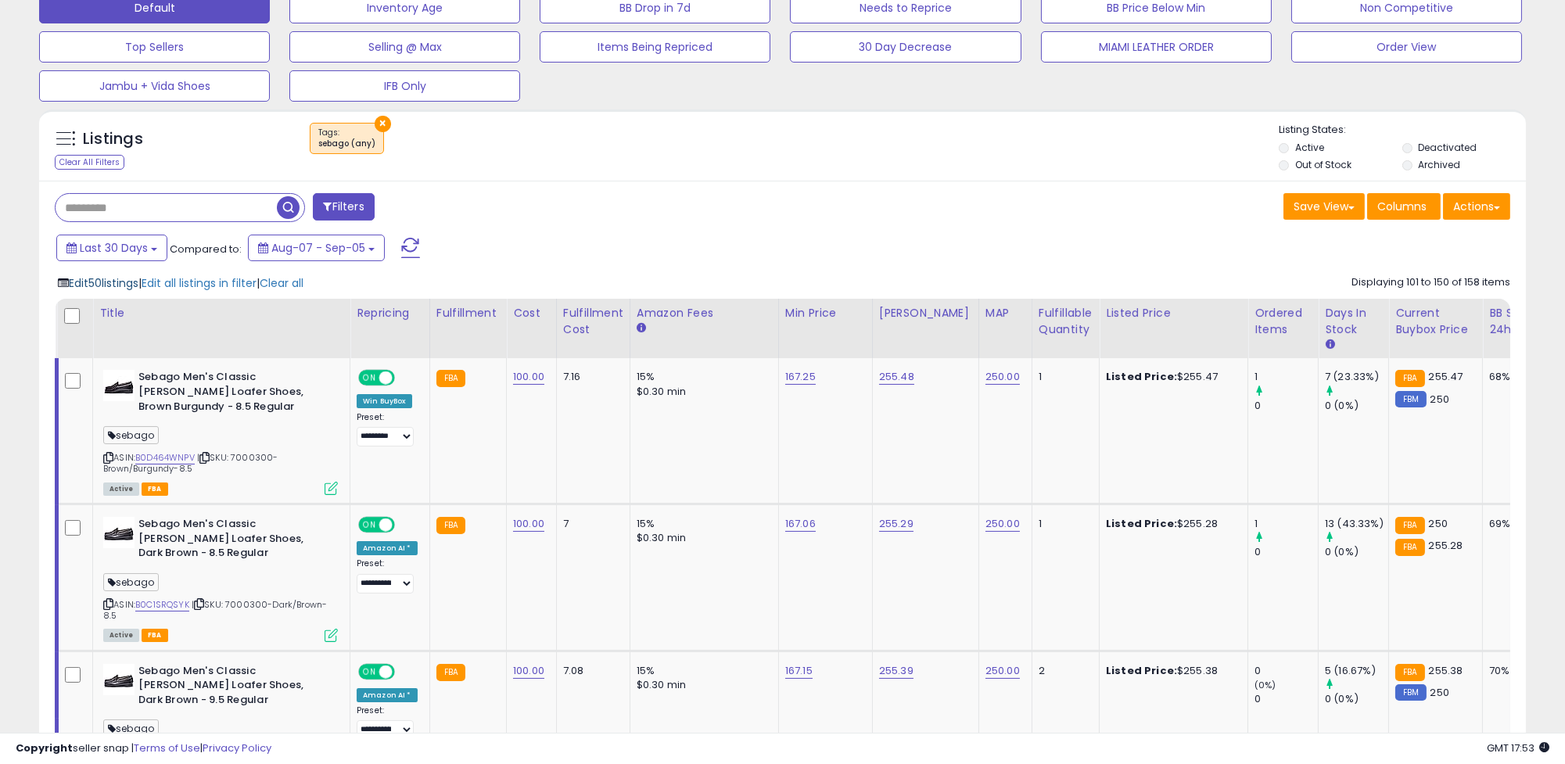
click at [108, 290] on span "Edit 50 listings" at bounding box center [104, 283] width 70 height 16
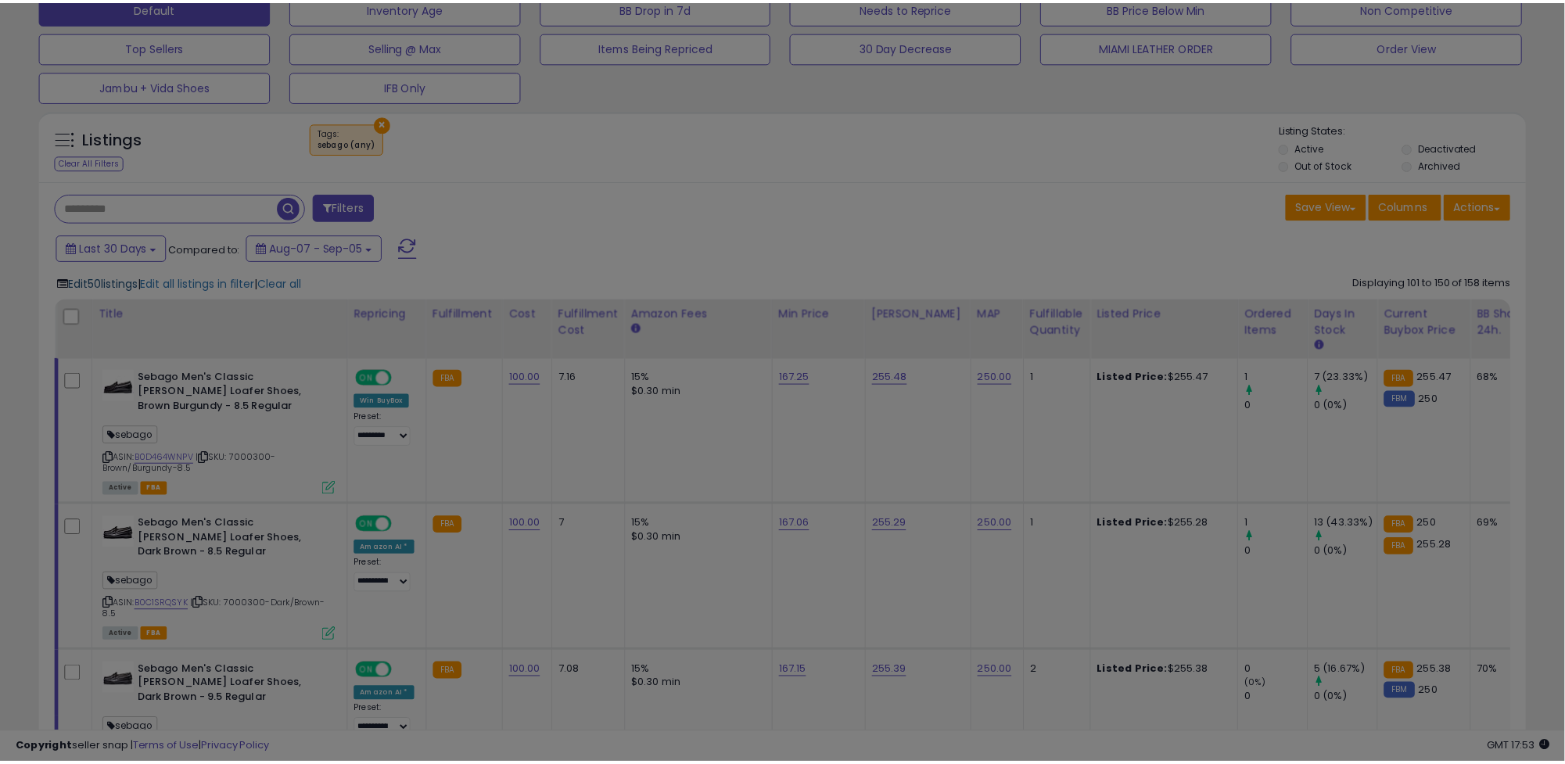
scroll to position [321, 870]
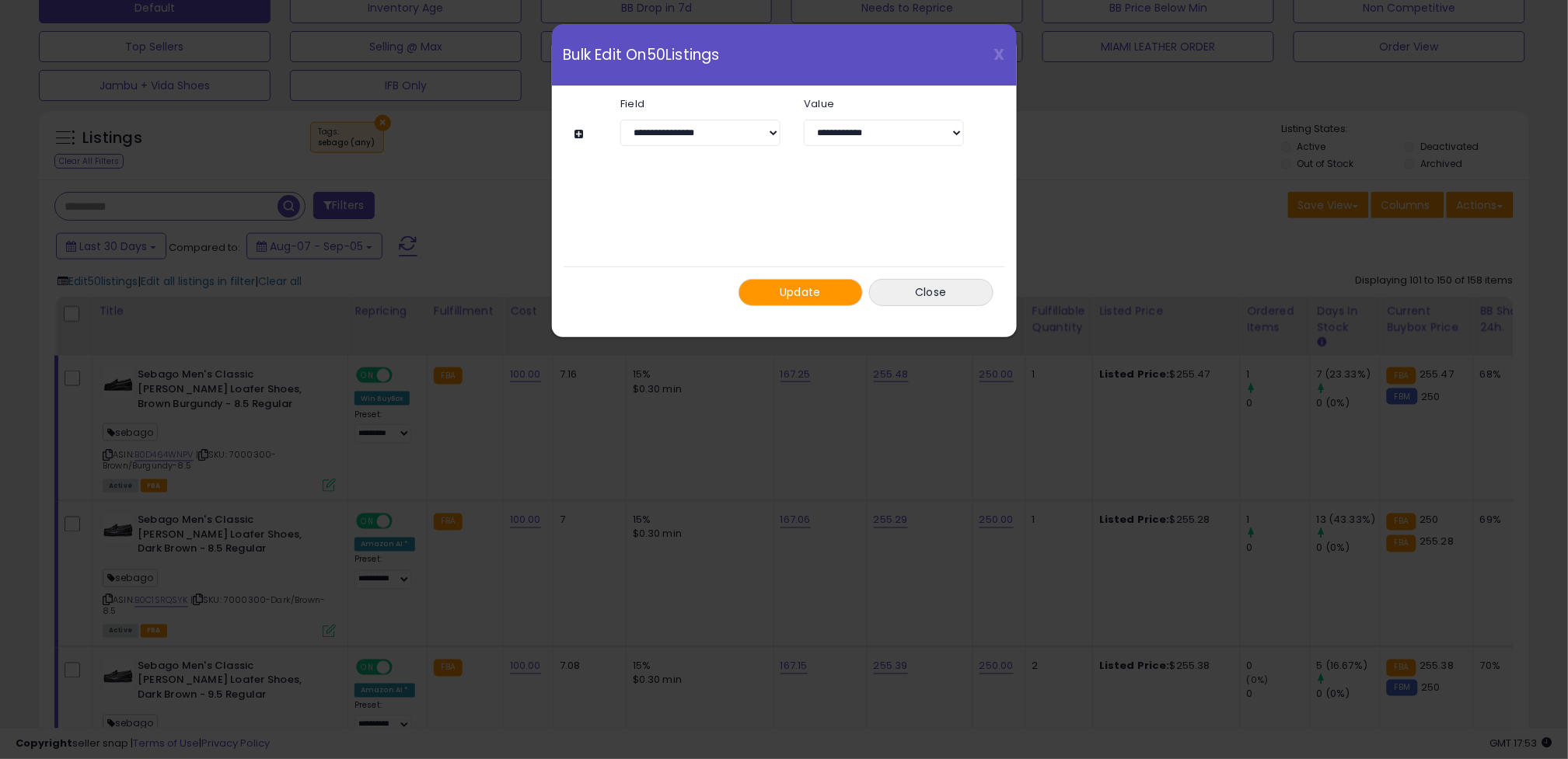
click at [809, 284] on button "Update" at bounding box center [800, 292] width 124 height 27
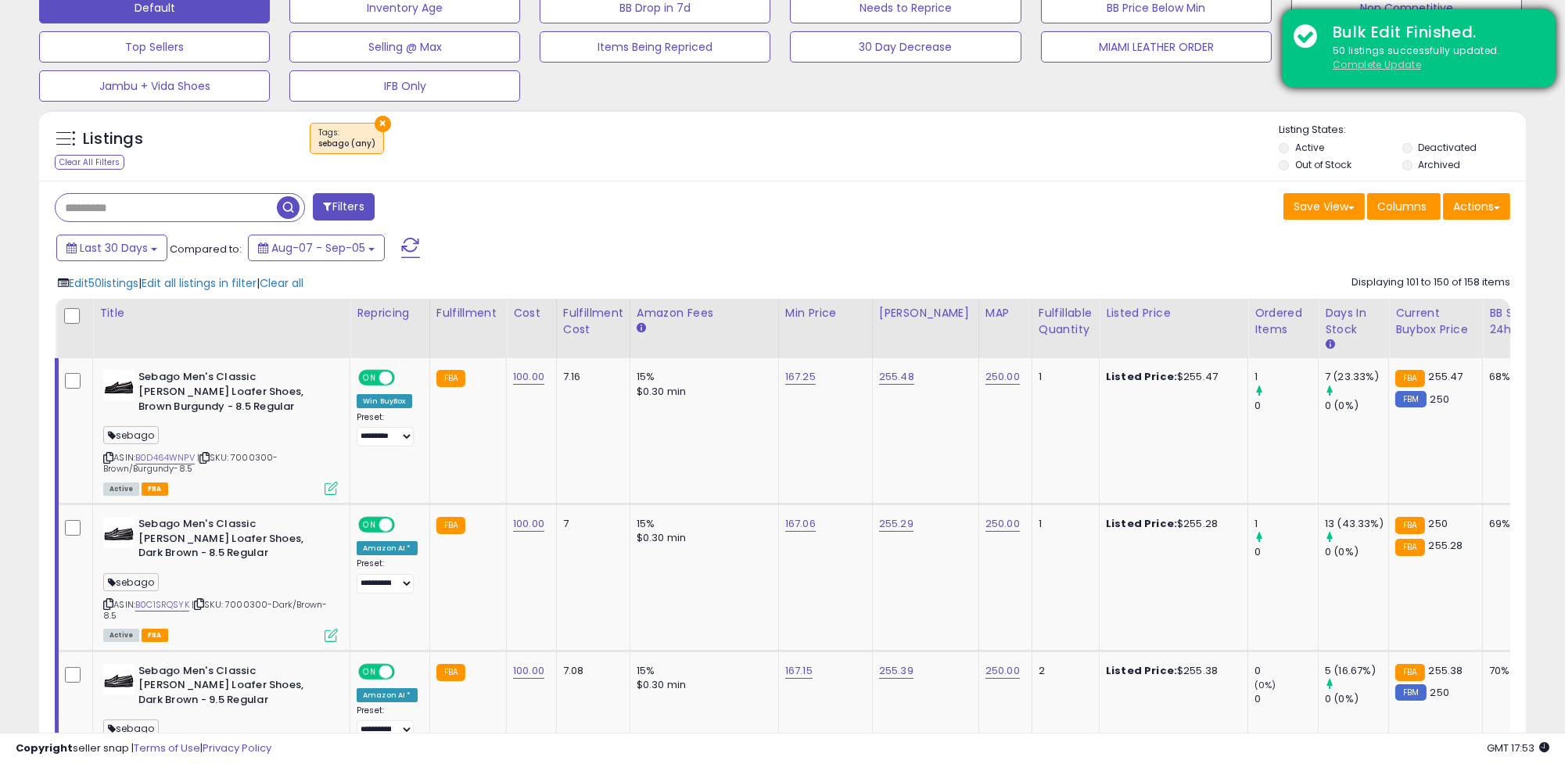
click at [1388, 64] on u "Complete Update" at bounding box center [1377, 64] width 88 height 13
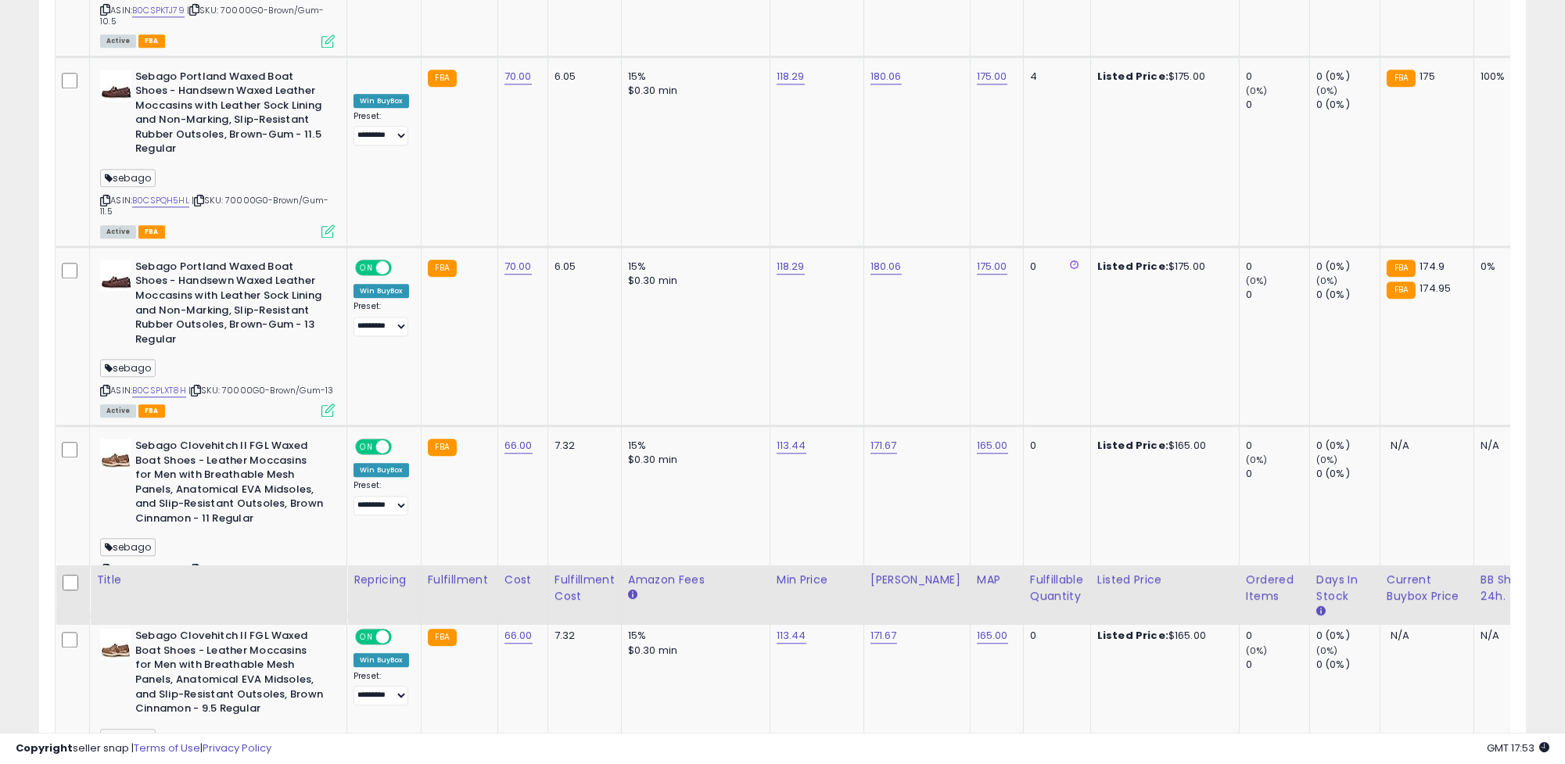
scroll to position [9498, 0]
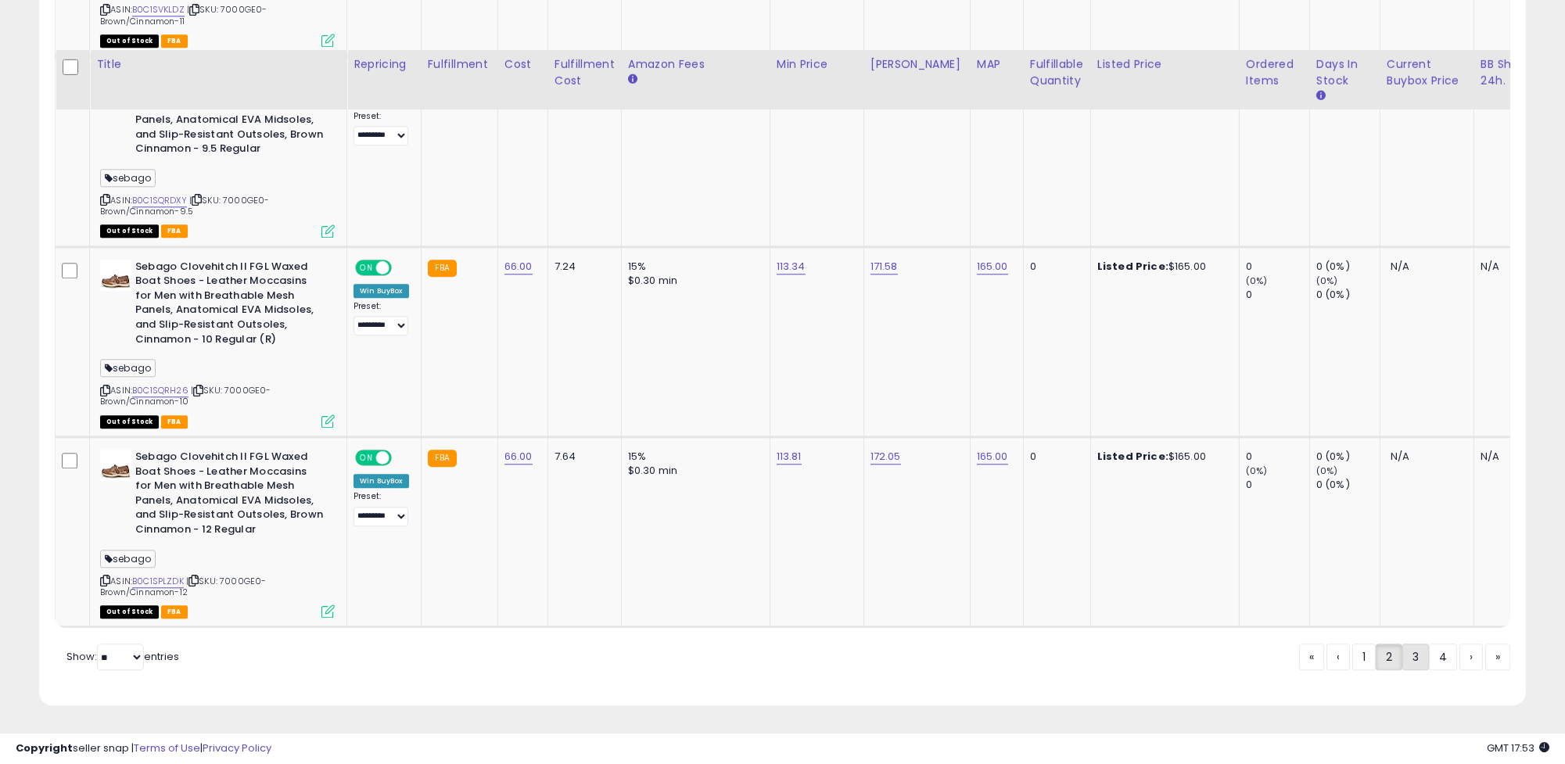
click at [1410, 659] on link "3" at bounding box center [1416, 657] width 27 height 27
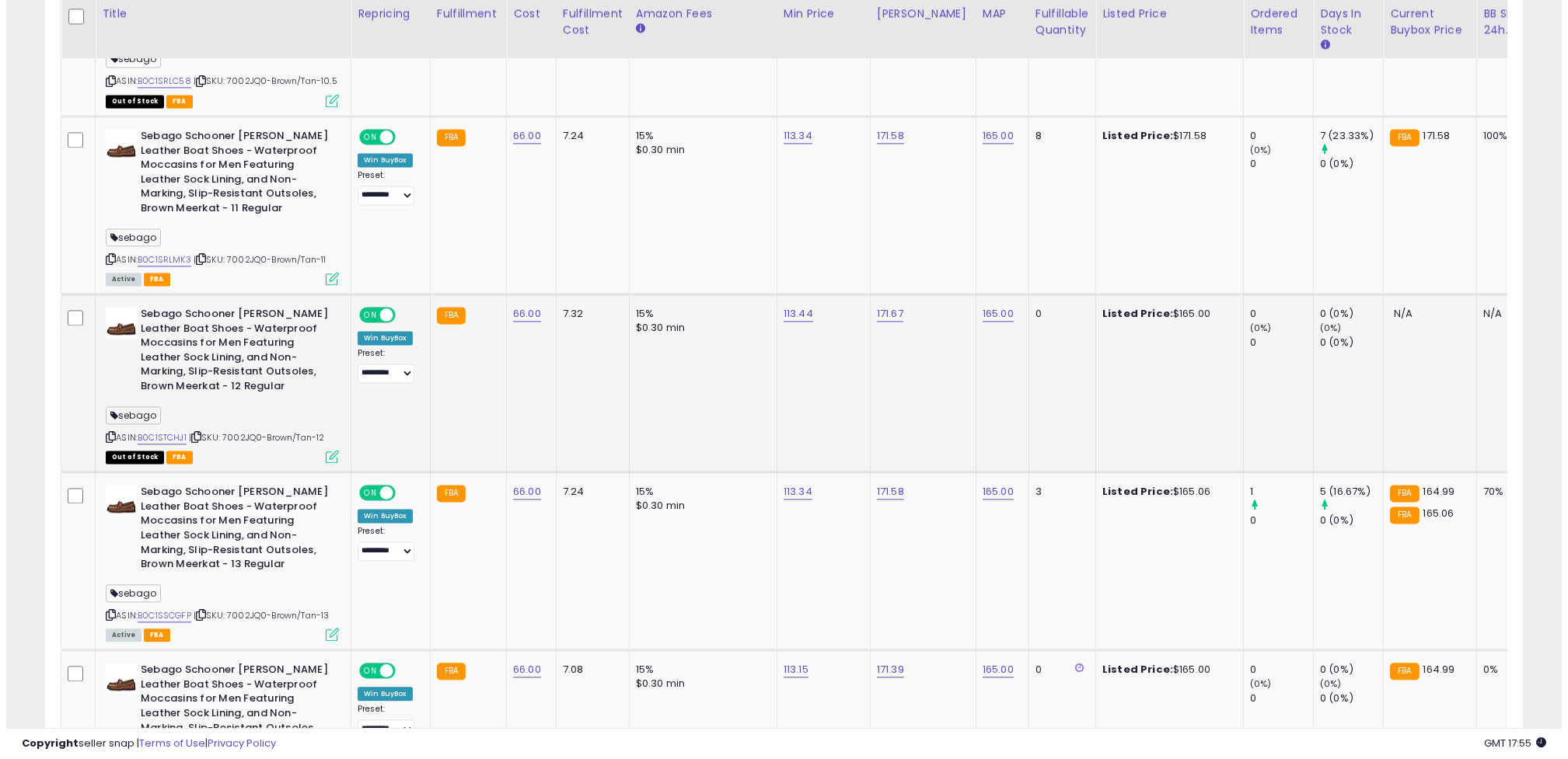
scroll to position [8255, 0]
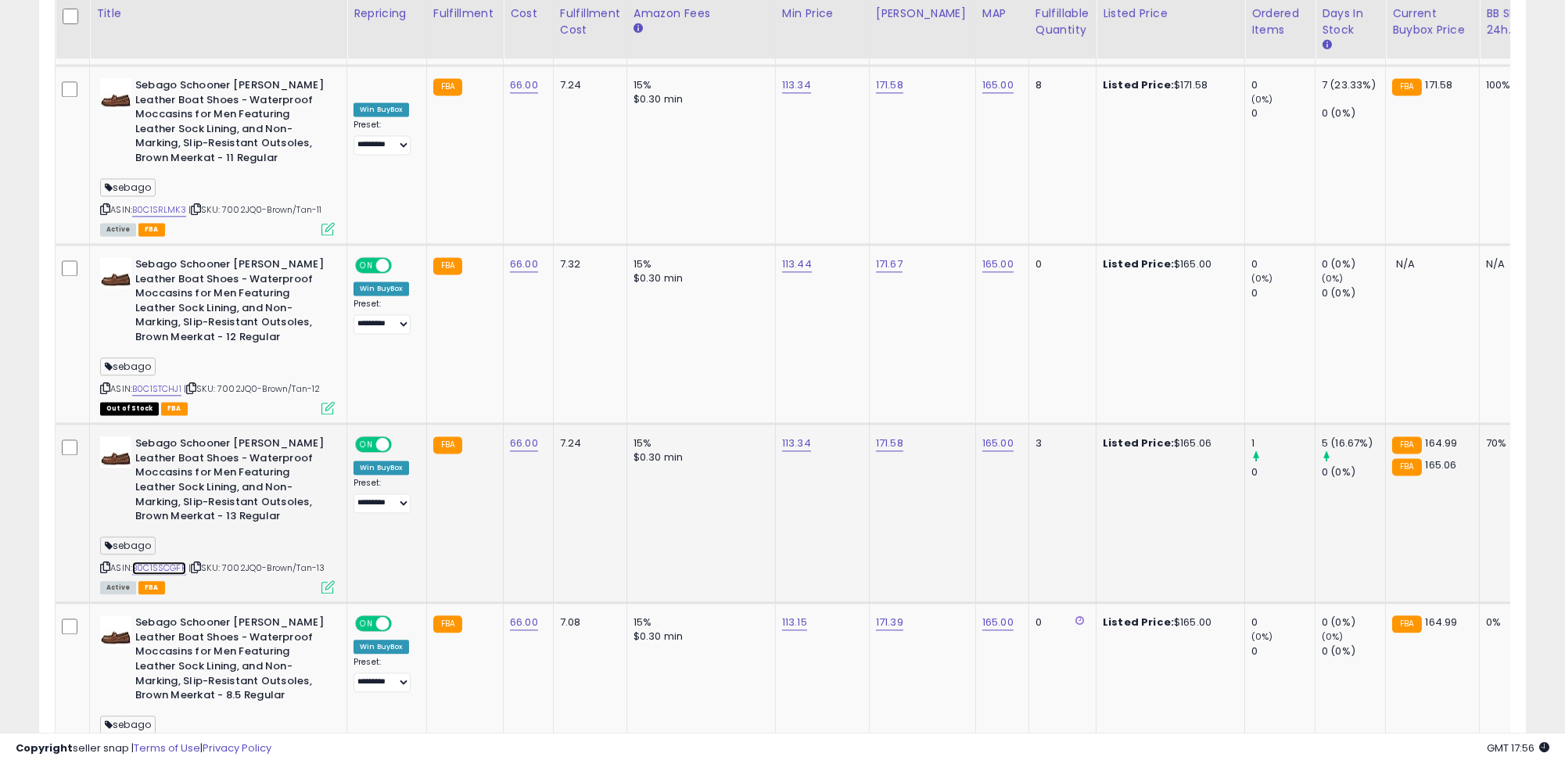
click at [172, 562] on link "B0C1SSCGFP" at bounding box center [159, 568] width 54 height 13
click at [325, 580] on icon at bounding box center [327, 586] width 13 height 13
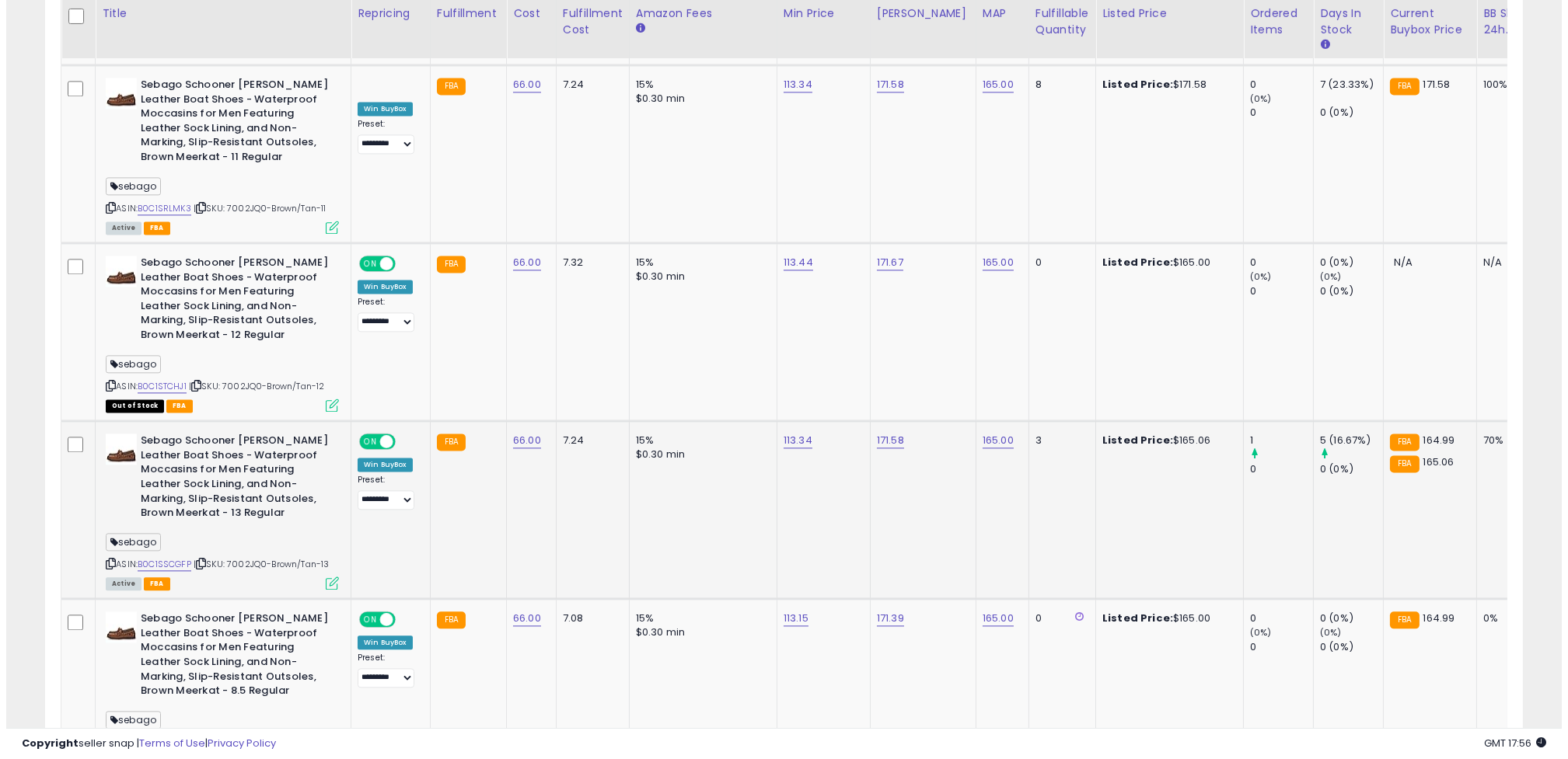
scroll to position [319, 864]
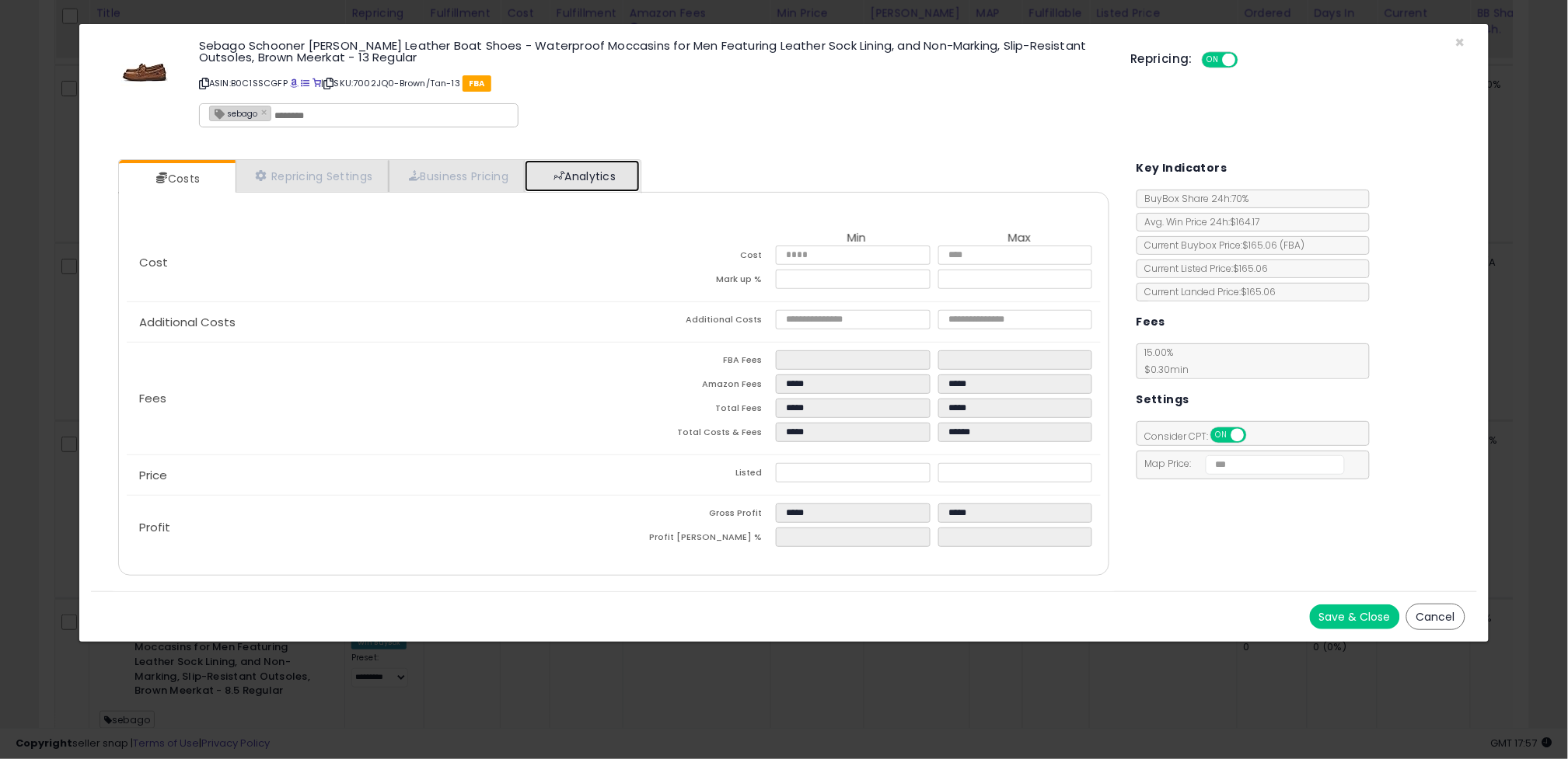
click at [576, 168] on link "Analytics" at bounding box center [582, 176] width 115 height 32
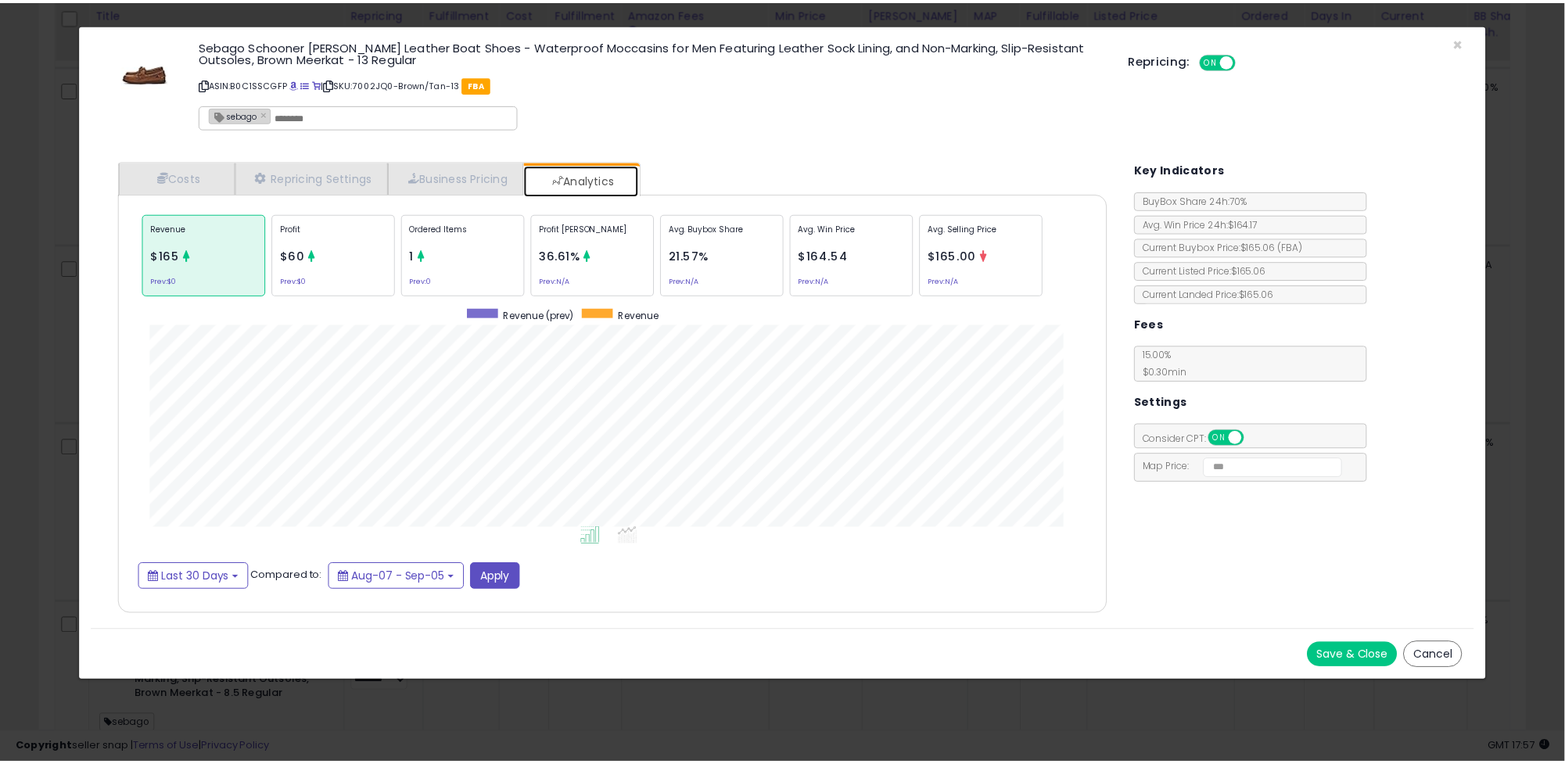
scroll to position [480, 1029]
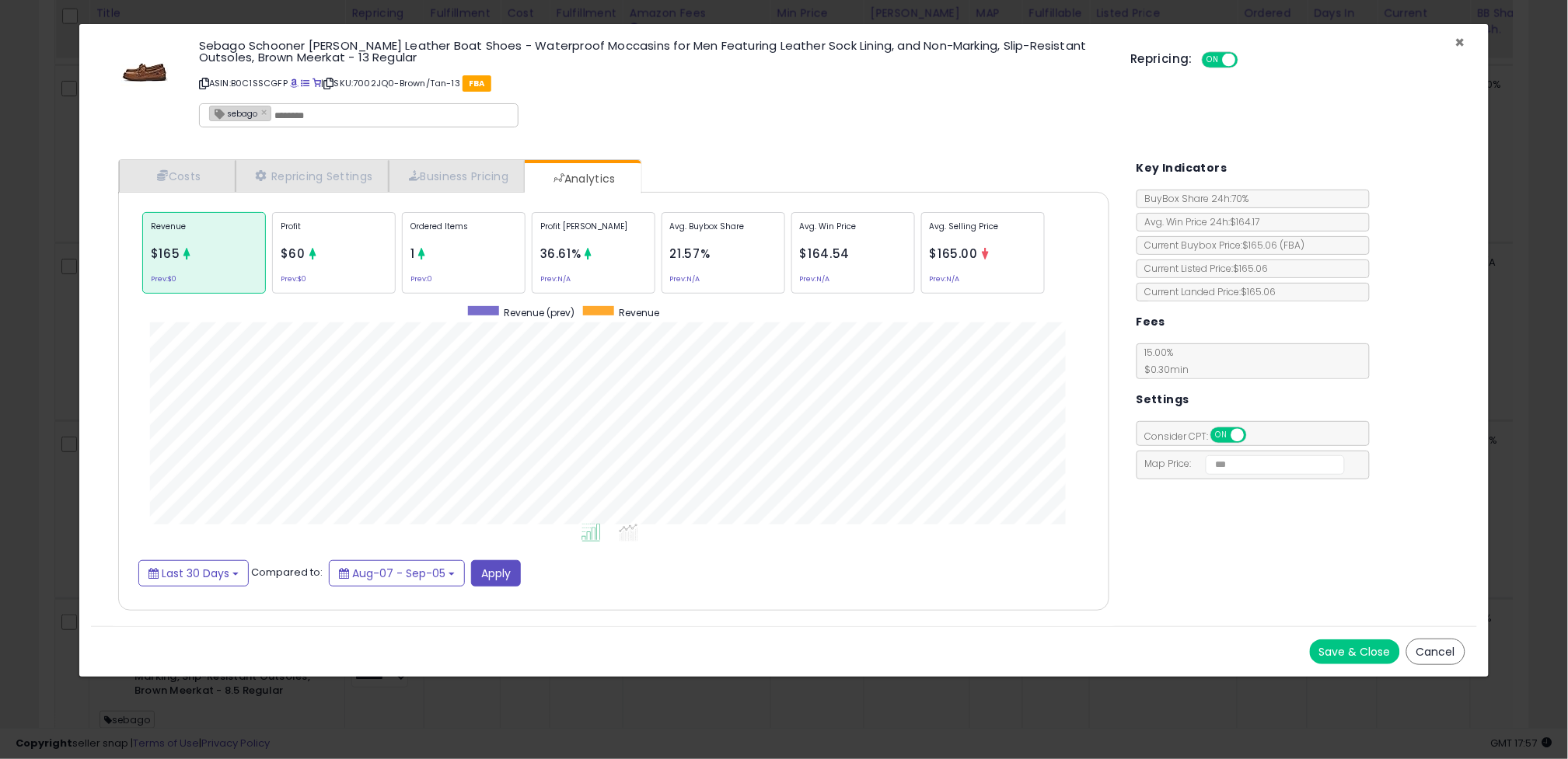
click at [1465, 41] on span "×" at bounding box center [1460, 42] width 10 height 23
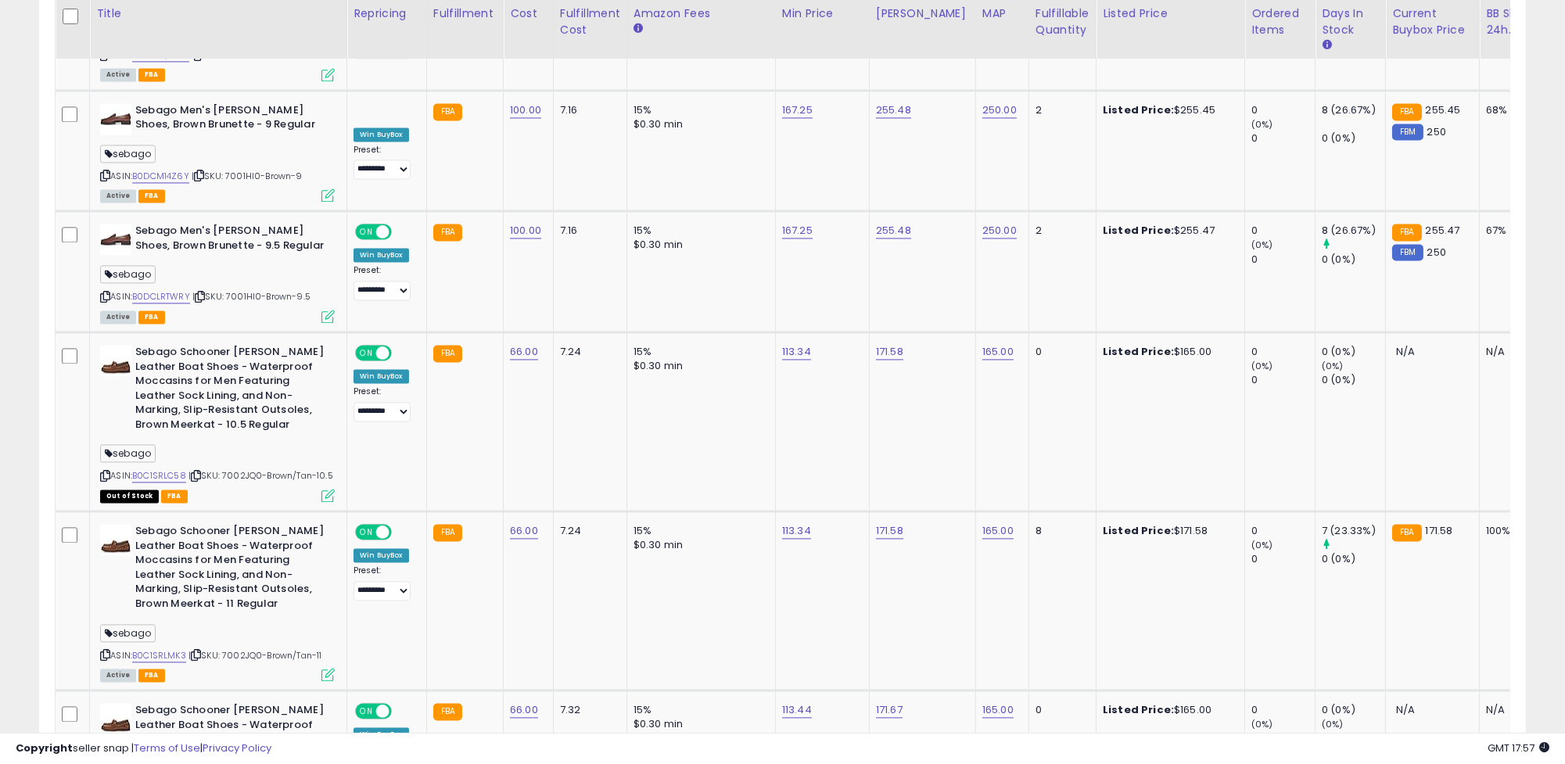
scroll to position [7583, 0]
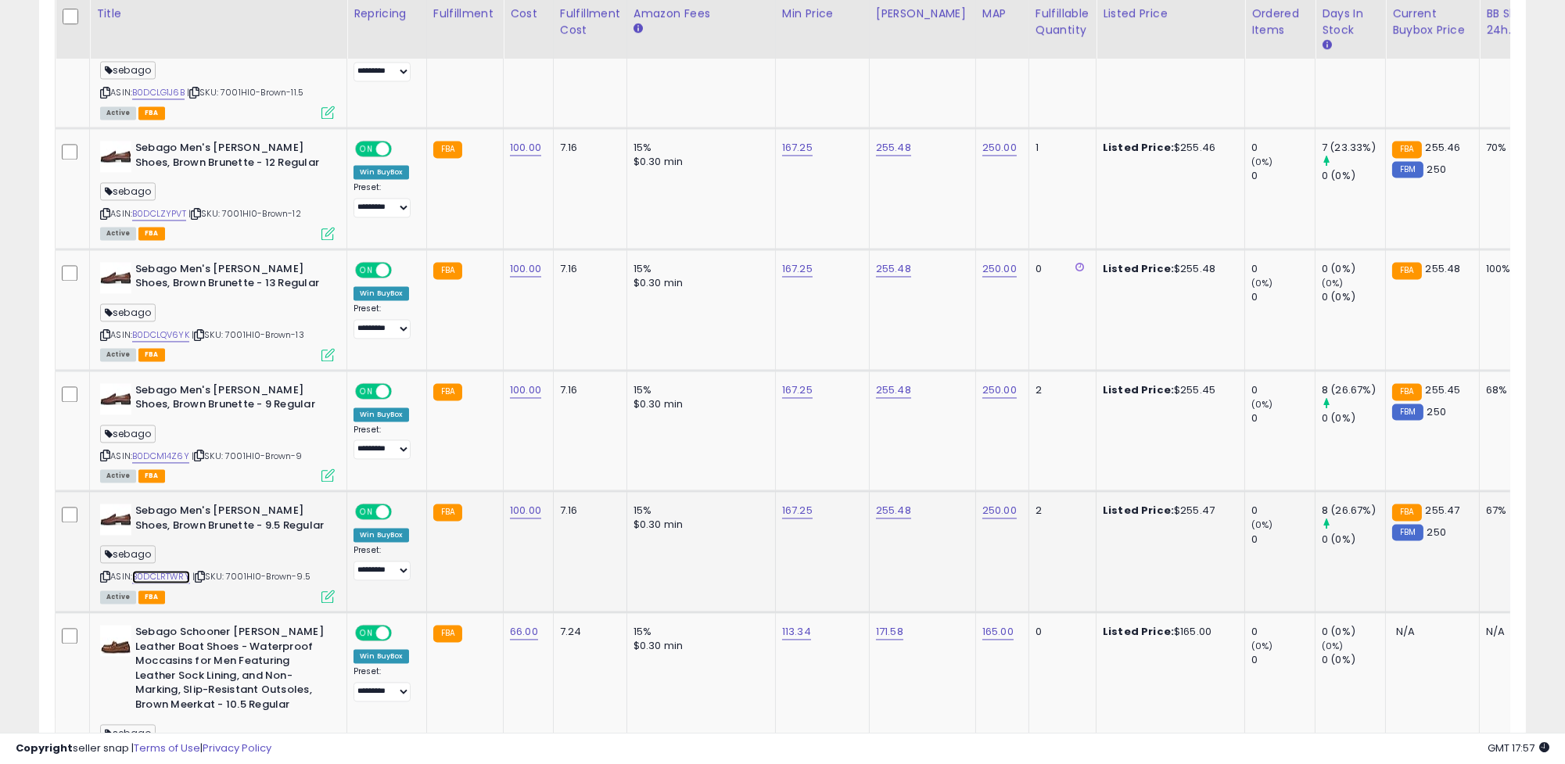
click at [180, 570] on link "B0DCLRTWRY" at bounding box center [161, 576] width 58 height 13
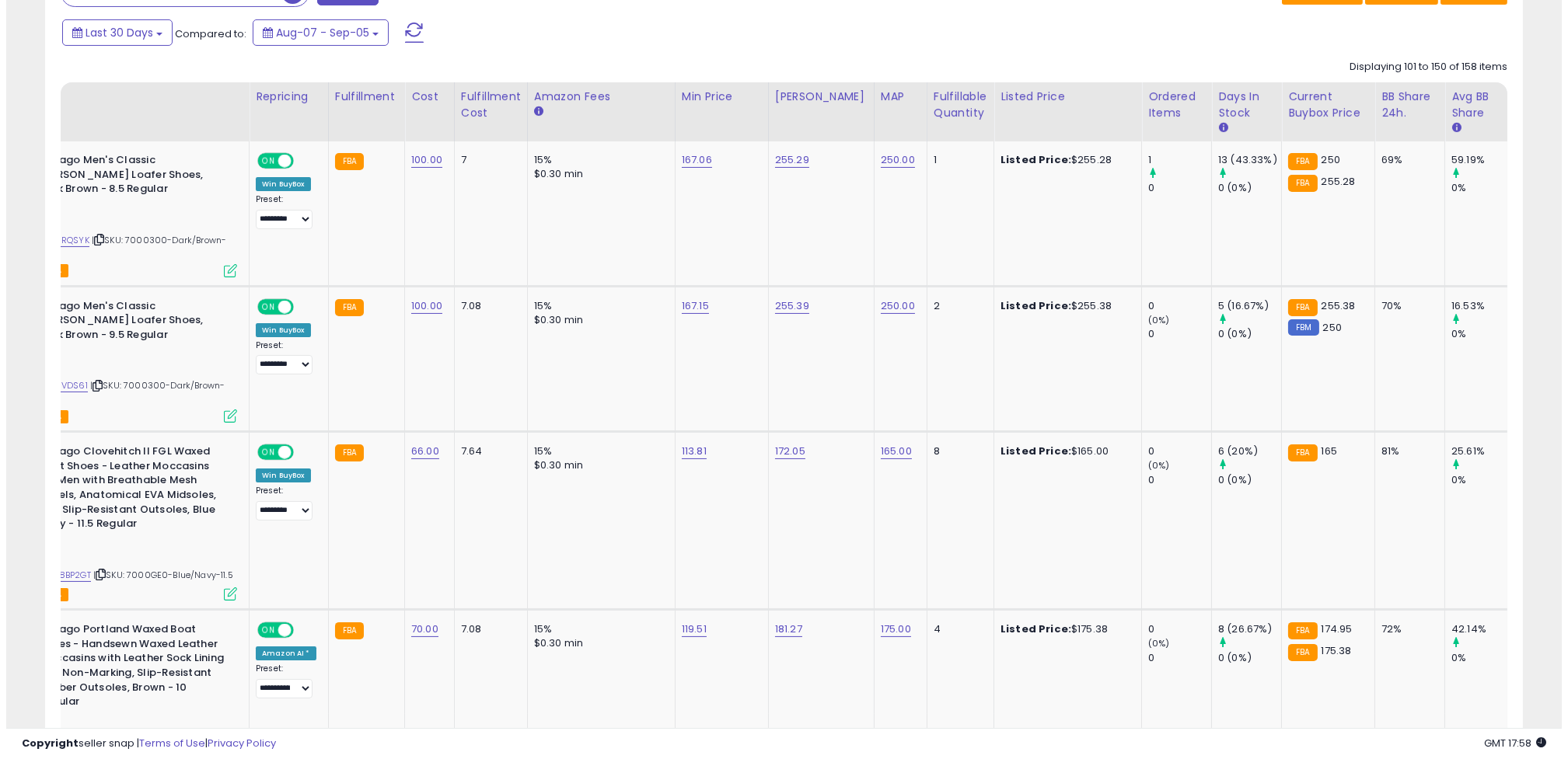
scroll to position [0, 0]
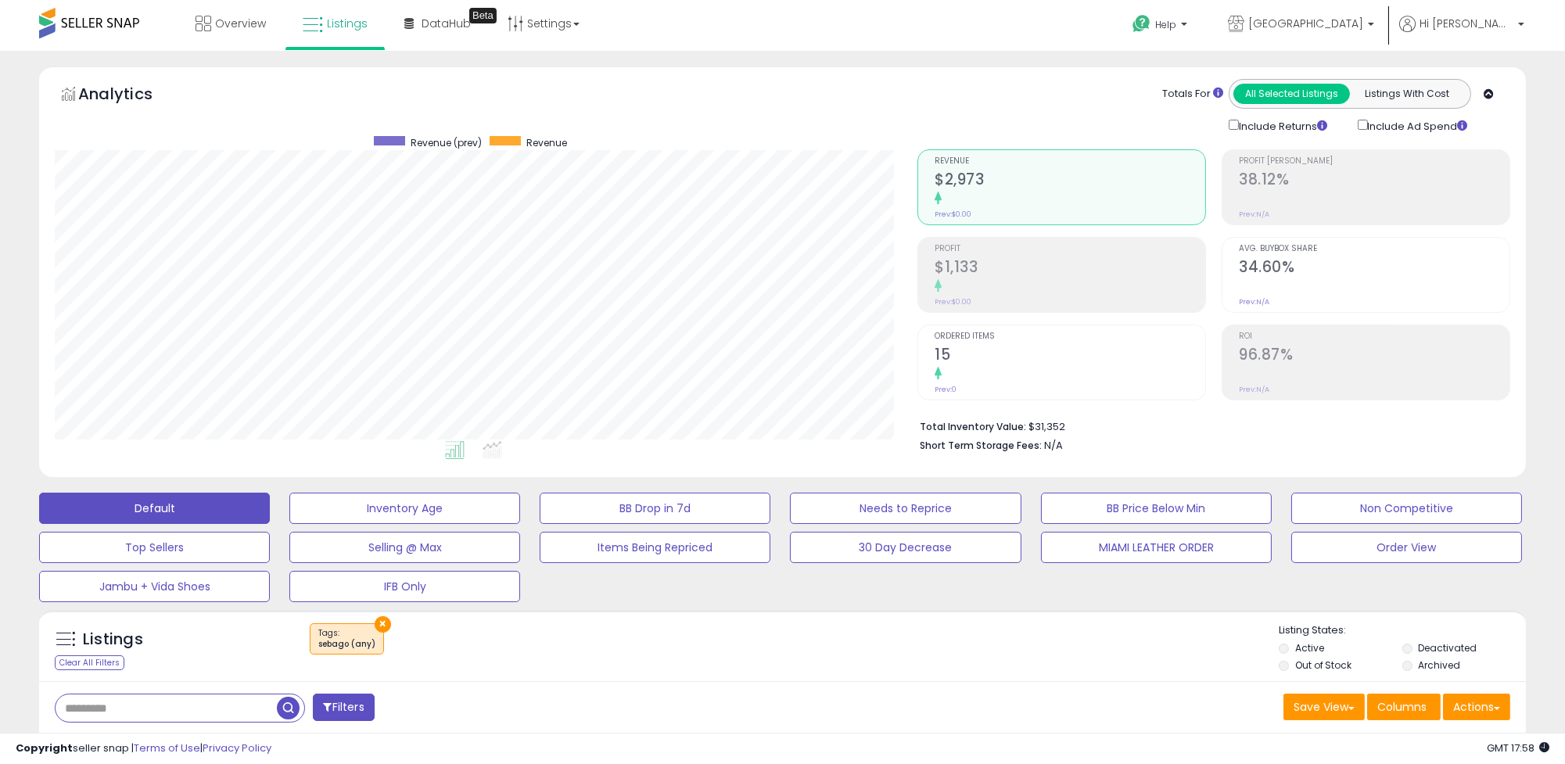
click at [992, 362] on h2 "15" at bounding box center [1070, 356] width 271 height 21
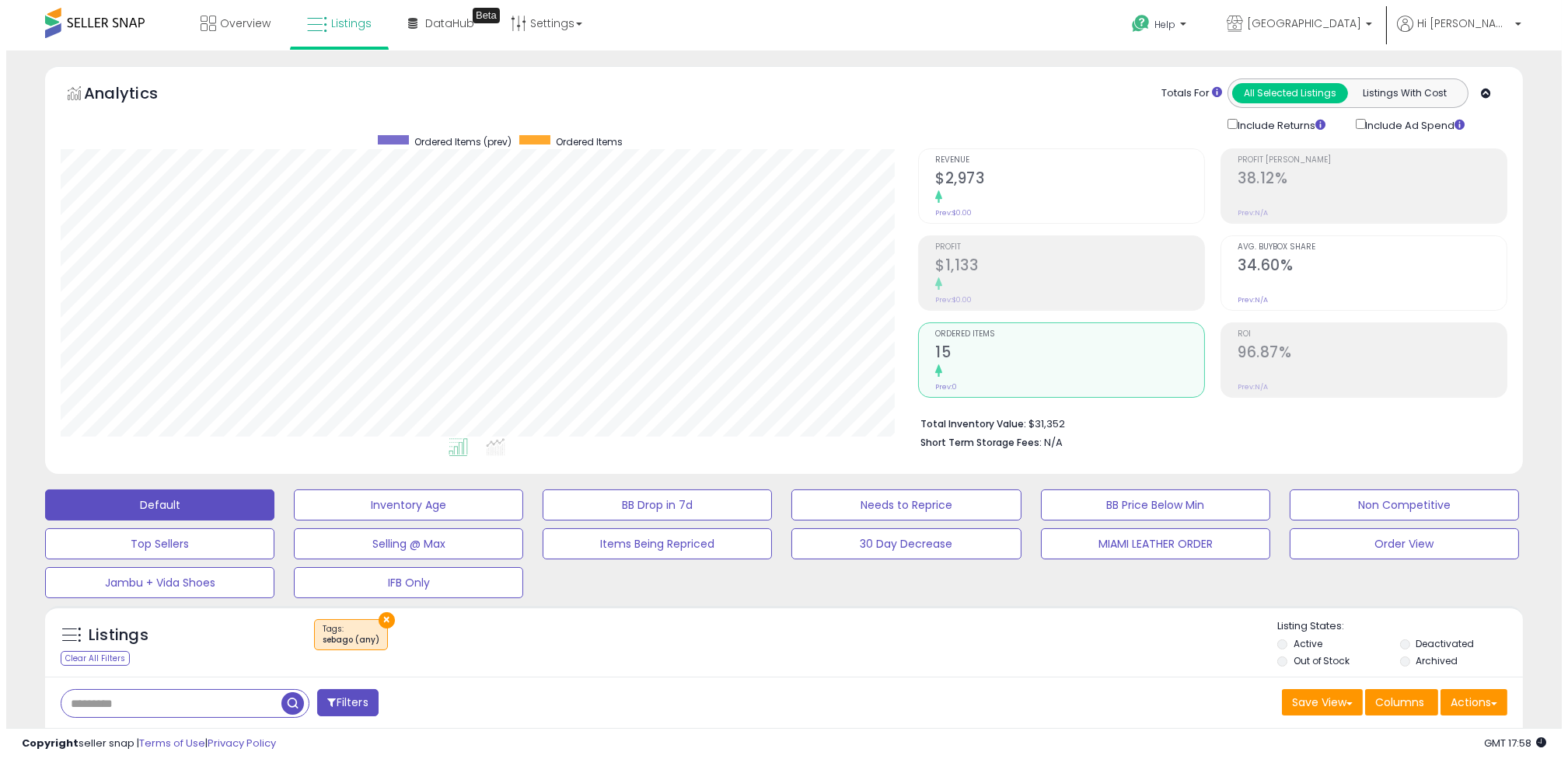
scroll to position [319, 858]
click at [981, 158] on span "Revenue" at bounding box center [1063, 160] width 269 height 9
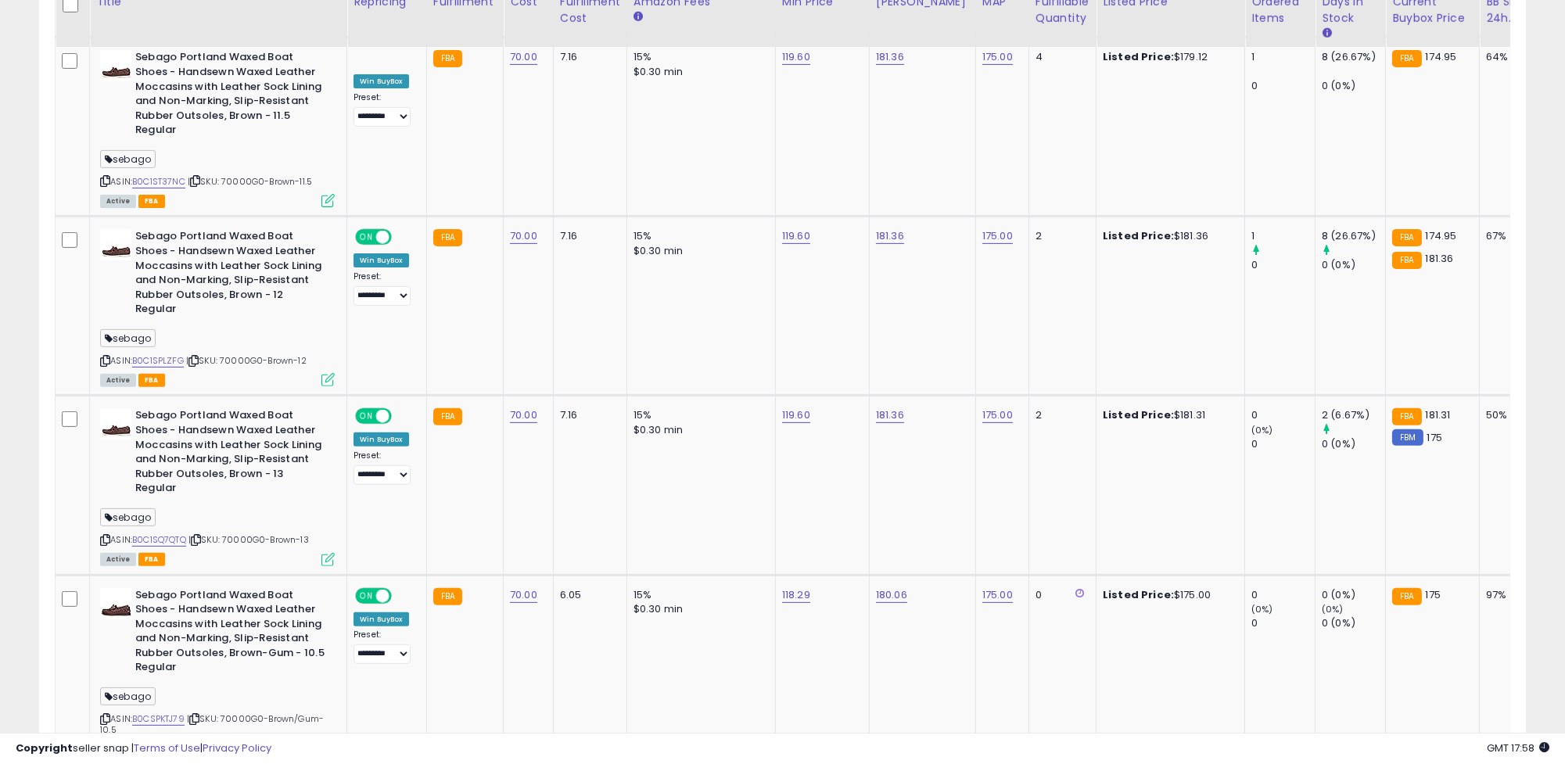
scroll to position [0, 0]
